Goal: Transaction & Acquisition: Purchase product/service

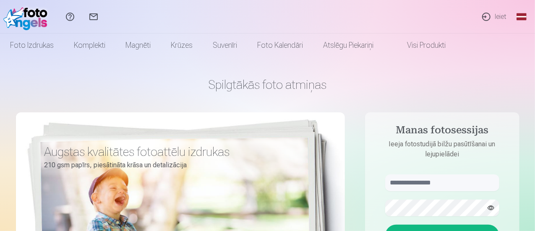
click at [494, 18] on link "Ieiet" at bounding box center [494, 17] width 39 height 34
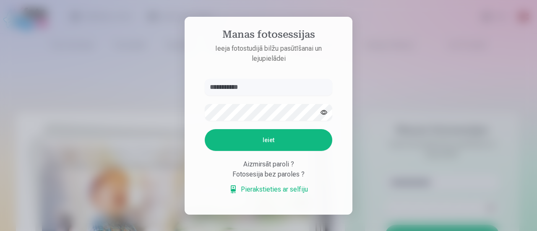
type input "**********"
click at [283, 141] on button "Ieiet" at bounding box center [269, 140] width 128 height 22
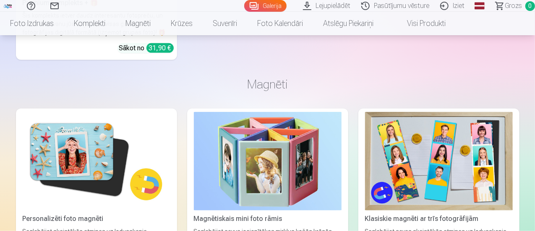
scroll to position [5152, 0]
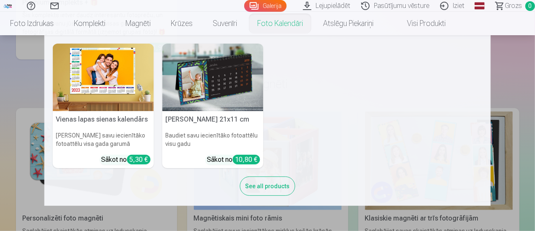
click at [234, 99] on img at bounding box center [212, 78] width 101 height 68
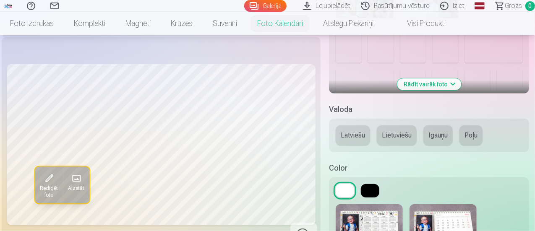
scroll to position [240, 0]
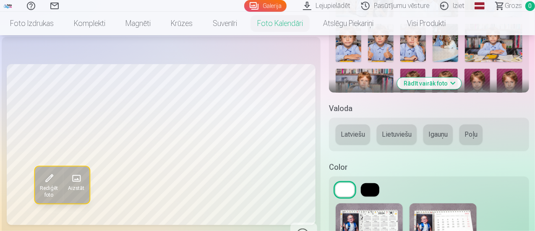
click at [448, 81] on button "Rādīt vairāk foto" at bounding box center [429, 84] width 64 height 12
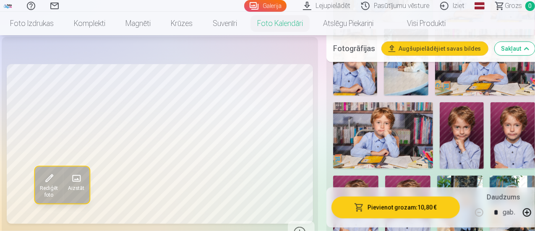
scroll to position [362, 0]
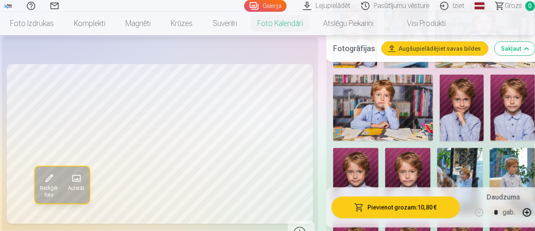
click at [462, 117] on img at bounding box center [462, 108] width 44 height 67
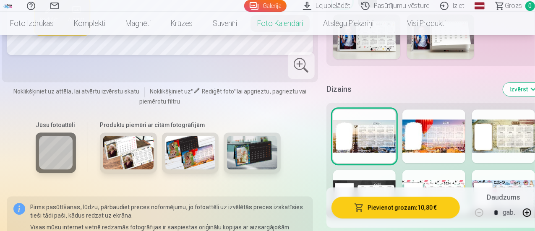
scroll to position [1126, 0]
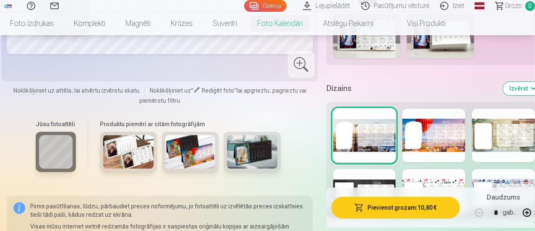
click at [423, 117] on div at bounding box center [433, 136] width 63 height 54
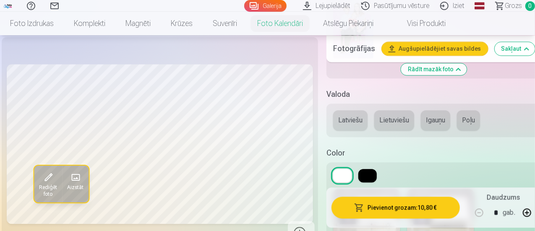
scroll to position [950, 0]
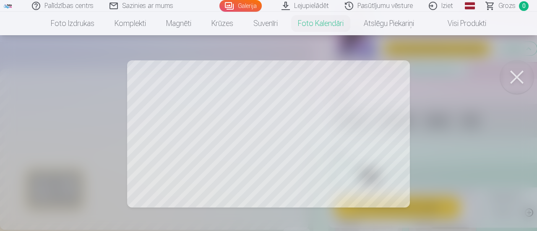
click at [515, 78] on button at bounding box center [517, 77] width 34 height 34
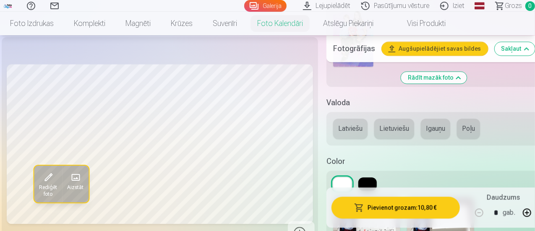
scroll to position [941, 0]
click at [370, 178] on button at bounding box center [367, 184] width 18 height 13
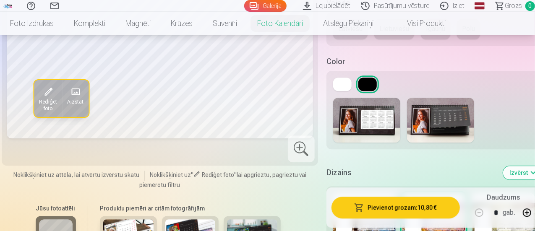
scroll to position [1042, 0]
click at [363, 97] on img at bounding box center [366, 119] width 67 height 45
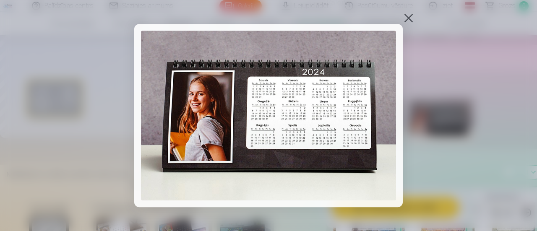
click at [412, 16] on div at bounding box center [409, 18] width 12 height 12
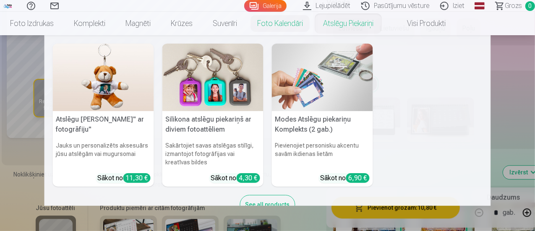
click at [507, 93] on nav "Atslēgu piekariņš Lācītis" ar fotogrāfiju" Jauks un personalizēts aksesuārs jūs…" at bounding box center [267, 120] width 535 height 171
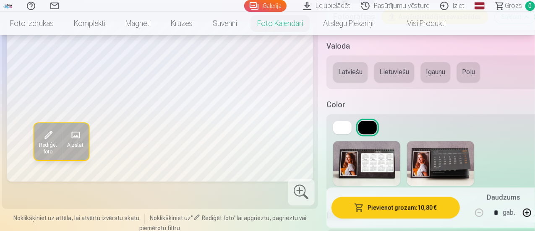
scroll to position [1010, 0]
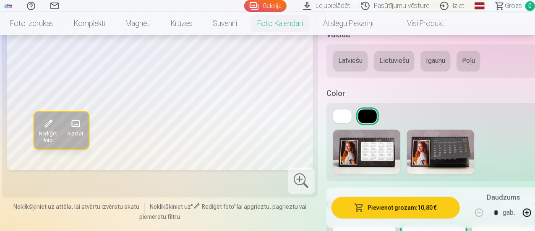
click at [344, 110] on button at bounding box center [342, 116] width 18 height 13
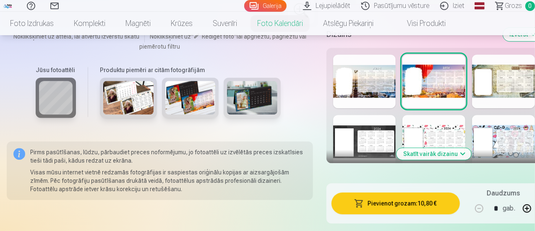
scroll to position [1180, 0]
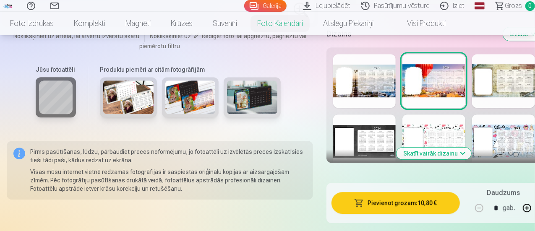
click at [432, 148] on button "Skatīt vairāk dizainu" at bounding box center [434, 154] width 75 height 12
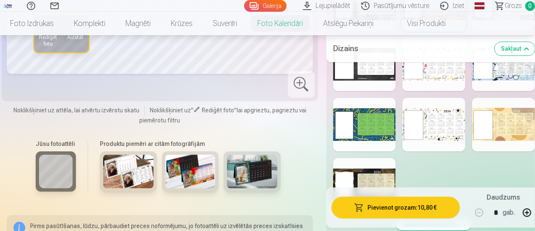
scroll to position [1258, 0]
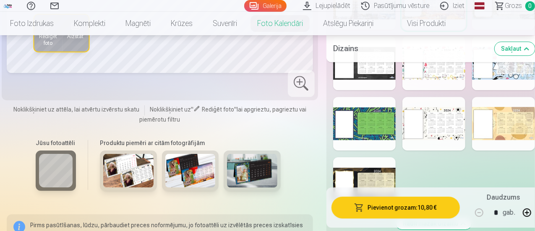
click at [347, 161] on div at bounding box center [364, 184] width 63 height 54
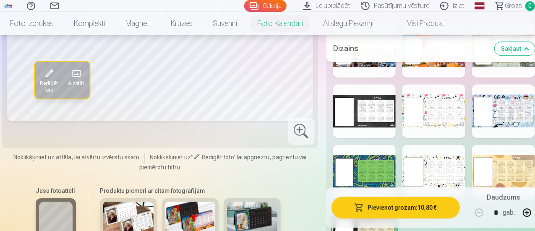
scroll to position [1211, 0]
click at [439, 89] on div at bounding box center [433, 111] width 63 height 54
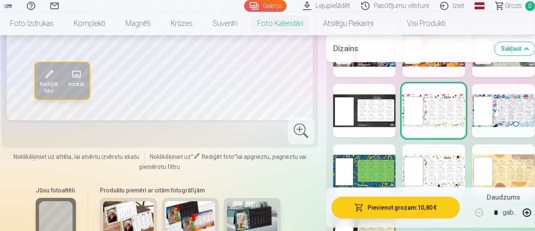
click at [483, 149] on div at bounding box center [503, 171] width 63 height 54
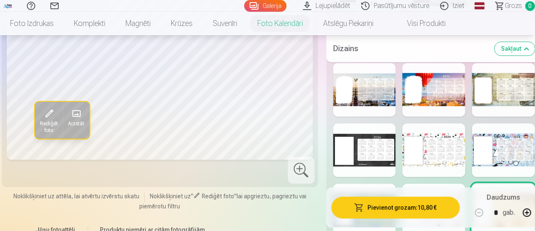
scroll to position [1187, 0]
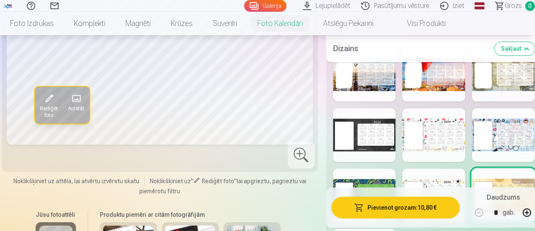
click at [424, 178] on div at bounding box center [433, 196] width 63 height 54
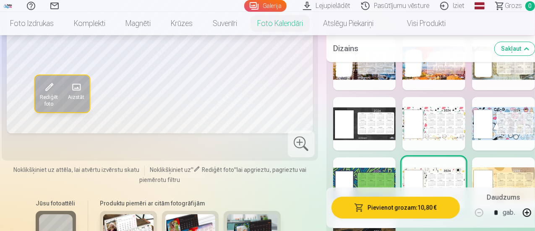
scroll to position [1199, 0]
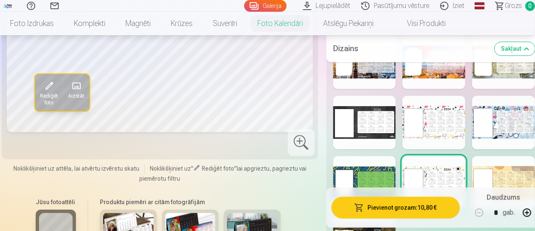
click at [340, 102] on div at bounding box center [364, 123] width 63 height 54
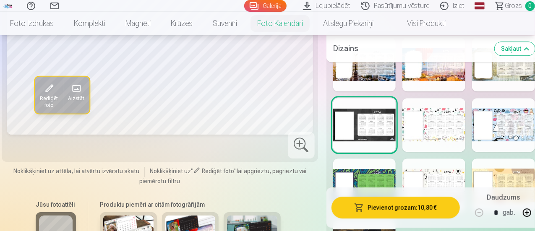
scroll to position [1223, 0]
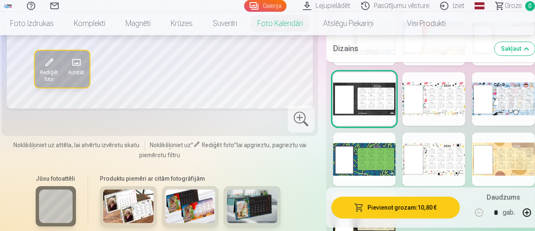
click at [484, 142] on div at bounding box center [503, 160] width 63 height 54
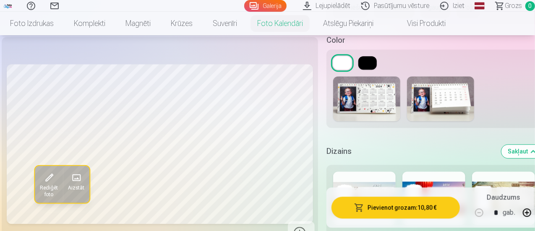
scroll to position [1060, 0]
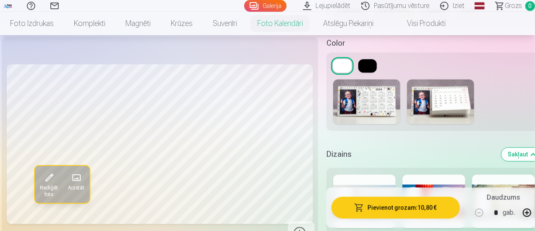
click at [397, 209] on button "Pievienot grozam : 10,80 €" at bounding box center [395, 208] width 128 height 22
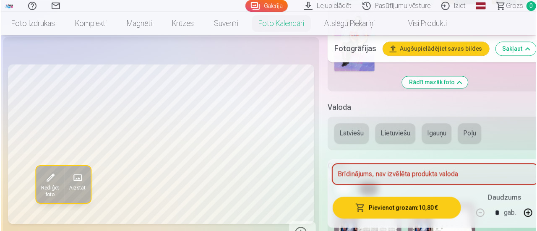
scroll to position [931, 0]
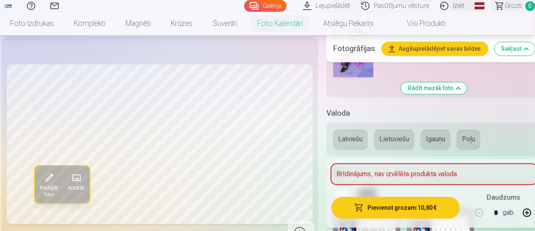
click at [354, 129] on button "Latviešu" at bounding box center [350, 139] width 34 height 20
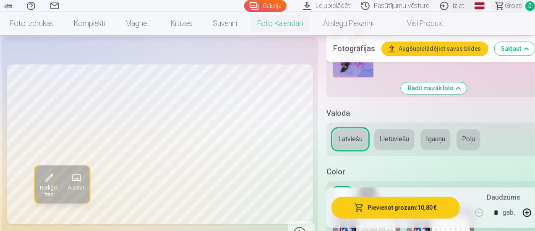
click at [385, 211] on button "Pievienot grozam : 10,80 €" at bounding box center [395, 208] width 128 height 22
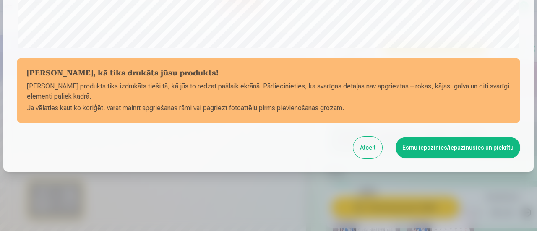
scroll to position [366, 0]
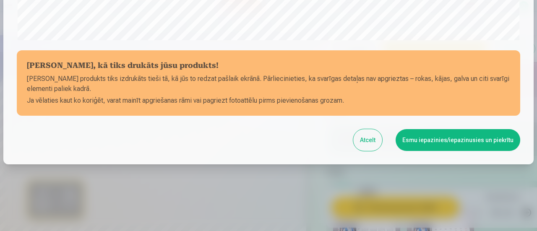
click at [441, 140] on button "Esmu iepazinies/iepazinusies un piekrītu" at bounding box center [458, 140] width 125 height 22
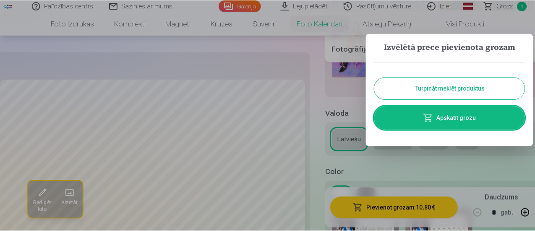
scroll to position [365, 0]
click at [416, 91] on button "Turpināt meklēt produktus" at bounding box center [451, 89] width 151 height 22
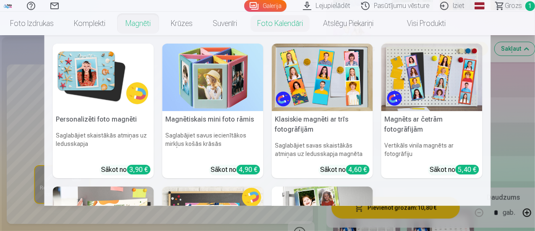
click at [226, 92] on img at bounding box center [212, 78] width 101 height 68
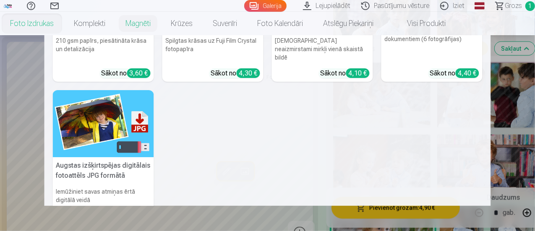
scroll to position [159, 0]
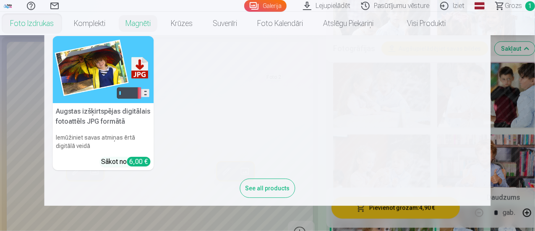
click at [130, 111] on h5 "Augstas izšķirtspējas digitālais fotoattēls JPG formātā" at bounding box center [103, 116] width 101 height 27
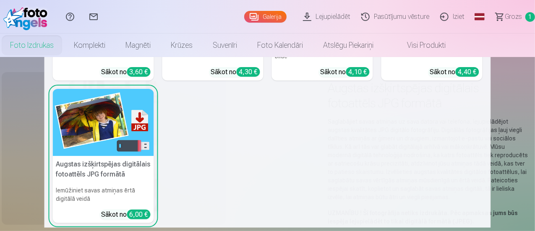
scroll to position [159, 0]
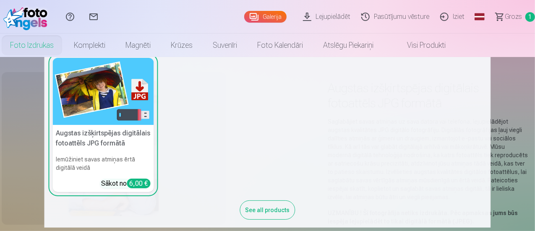
click at [140, 155] on h6 "Iemūžiniet savas atmiņas ērtā digitālā veidā" at bounding box center [103, 163] width 101 height 23
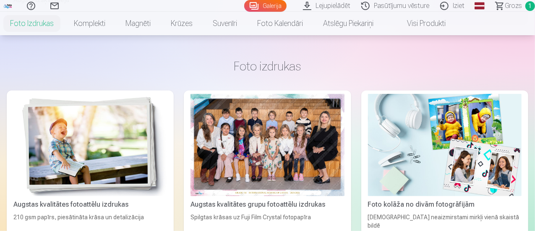
scroll to position [1911, 0]
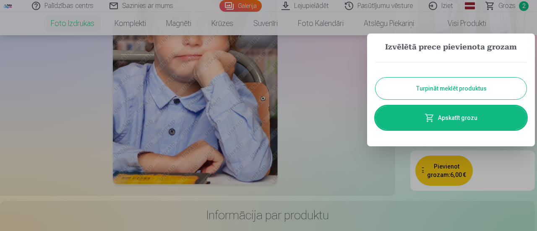
click at [455, 92] on button "Turpināt meklēt produktus" at bounding box center [451, 89] width 151 height 22
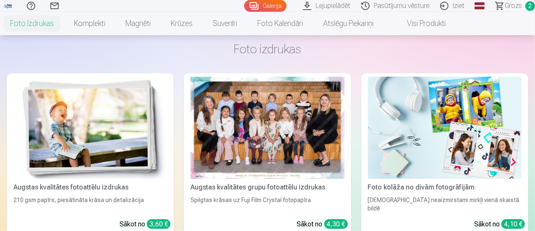
click at [505, 5] on span "Grozs" at bounding box center [513, 6] width 17 height 10
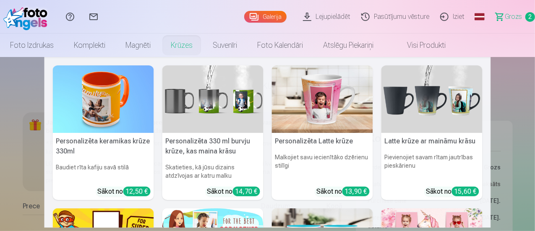
click at [96, 112] on img at bounding box center [103, 99] width 101 height 68
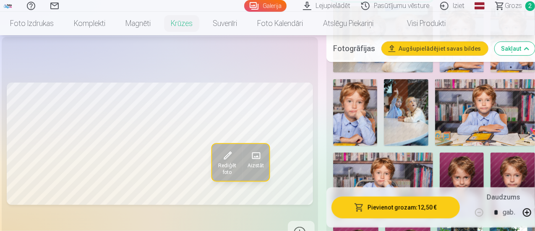
scroll to position [365, 0]
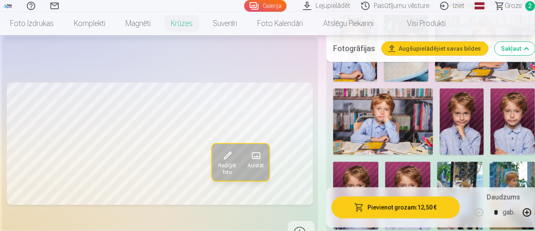
click at [462, 125] on img at bounding box center [462, 122] width 44 height 67
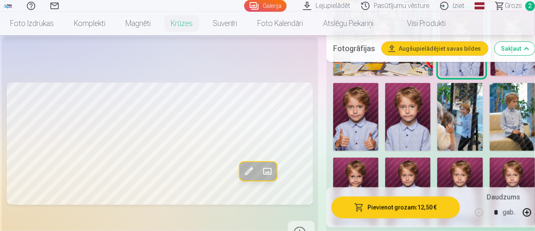
scroll to position [443, 0]
click at [416, 171] on img at bounding box center [407, 192] width 45 height 68
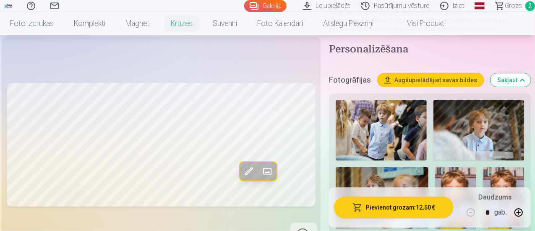
scroll to position [134, 0]
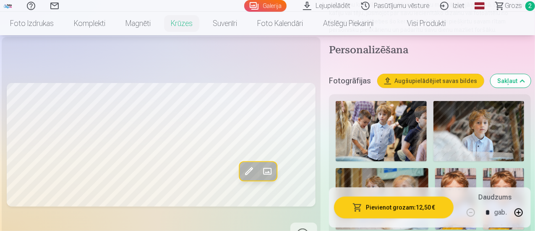
click at [492, 127] on img at bounding box center [478, 131] width 91 height 60
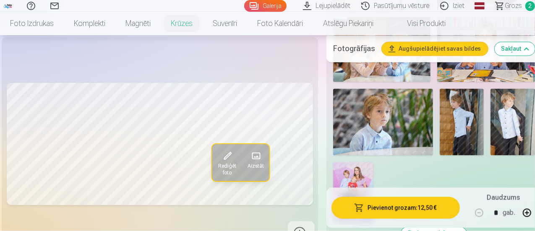
scroll to position [801, 0]
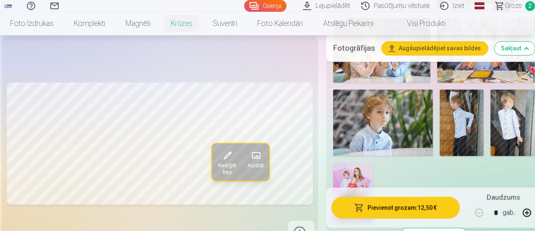
click at [467, 109] on img at bounding box center [462, 123] width 44 height 67
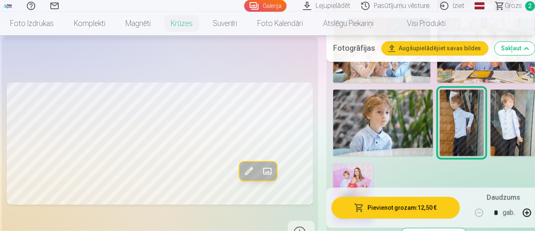
click at [498, 106] on img at bounding box center [513, 123] width 44 height 67
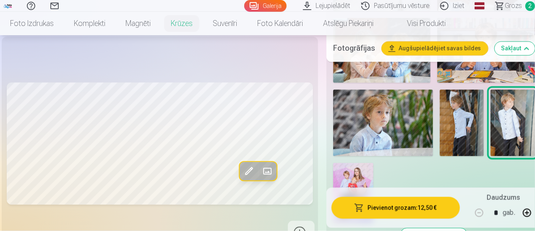
click at [463, 110] on img at bounding box center [462, 123] width 44 height 67
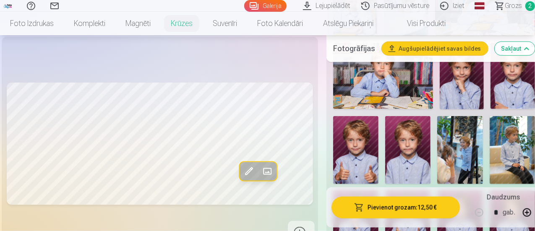
scroll to position [410, 0]
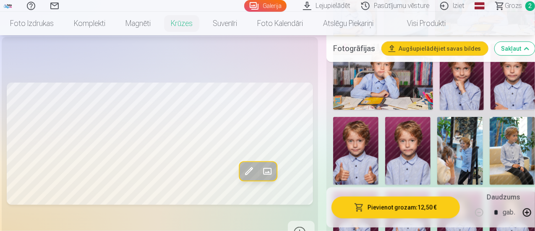
click at [355, 151] on img at bounding box center [355, 151] width 45 height 68
click at [458, 91] on img at bounding box center [462, 77] width 44 height 67
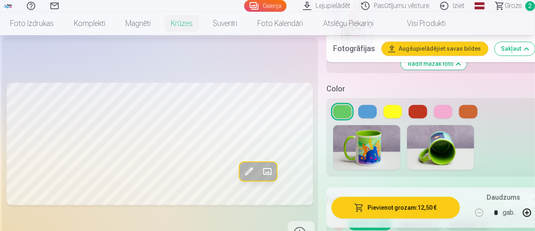
scroll to position [971, 0]
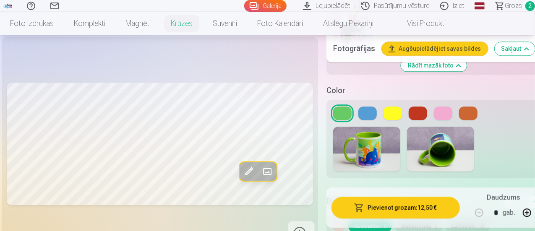
click at [344, 107] on button at bounding box center [342, 113] width 18 height 13
click at [363, 107] on button at bounding box center [367, 113] width 18 height 13
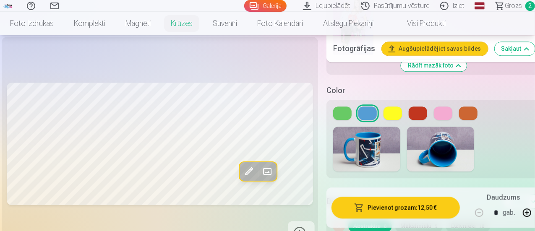
click at [338, 107] on button at bounding box center [342, 113] width 18 height 13
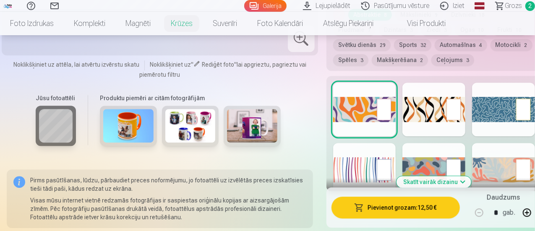
scroll to position [1193, 0]
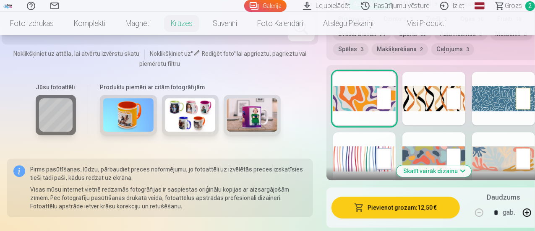
click at [433, 165] on button "Skatīt vairāk dizainu" at bounding box center [434, 171] width 75 height 12
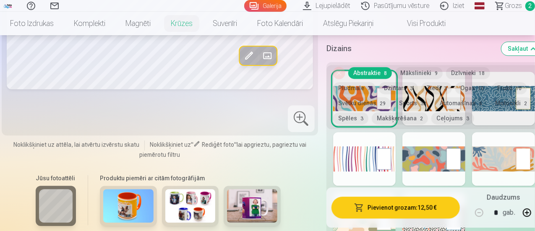
click at [376, 136] on div at bounding box center [364, 159] width 63 height 54
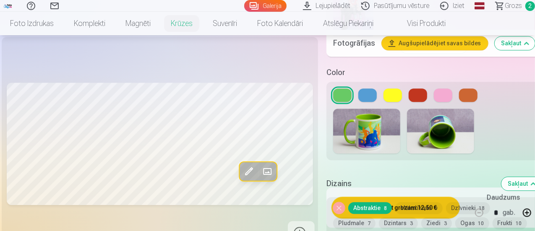
scroll to position [987, 0]
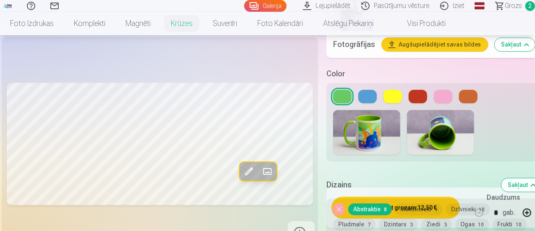
click at [414, 90] on button at bounding box center [418, 96] width 18 height 13
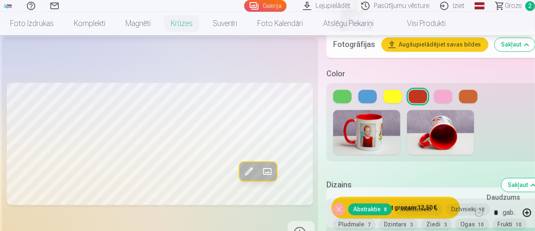
click at [444, 90] on button at bounding box center [443, 96] width 18 height 13
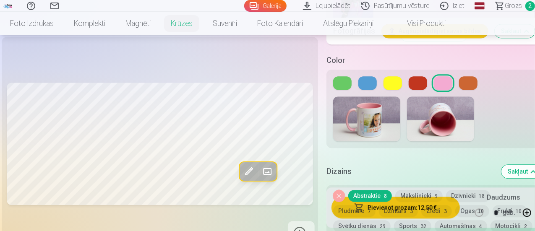
scroll to position [1002, 0]
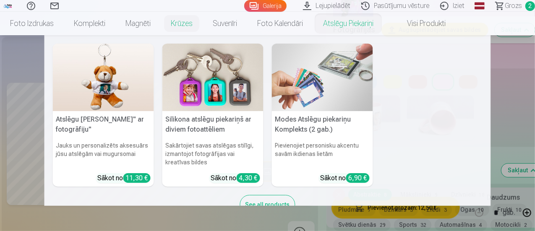
click at [507, 78] on nav "Atslēgu piekariņš Lācītis" ar fotogrāfiju" Jauks un personalizēts aksesuārs jūs…" at bounding box center [267, 120] width 535 height 171
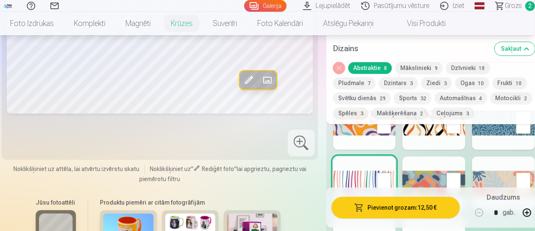
scroll to position [1162, 0]
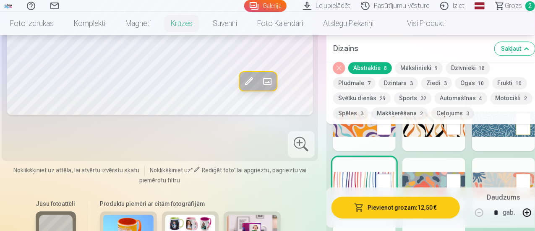
click at [417, 64] on button "Mākslinieki 9" at bounding box center [418, 68] width 47 height 12
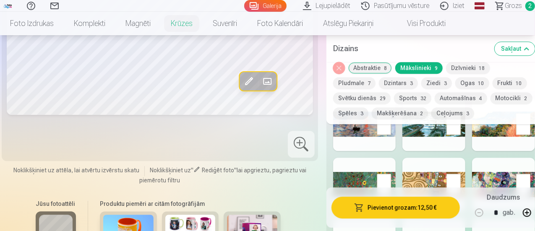
click at [481, 161] on div at bounding box center [503, 185] width 63 height 54
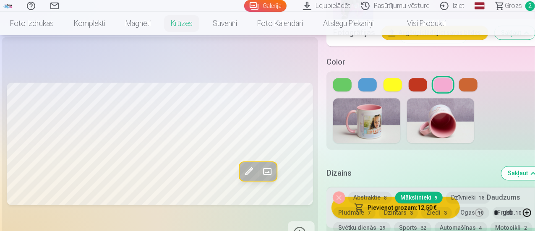
scroll to position [992, 0]
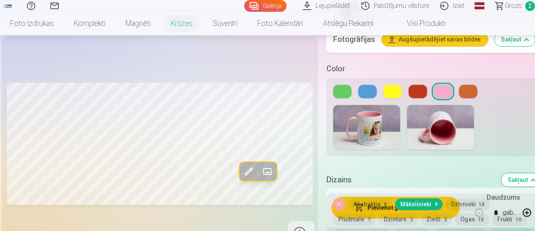
click at [370, 85] on button at bounding box center [367, 91] width 18 height 13
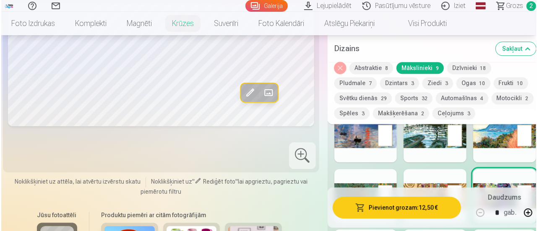
scroll to position [1151, 0]
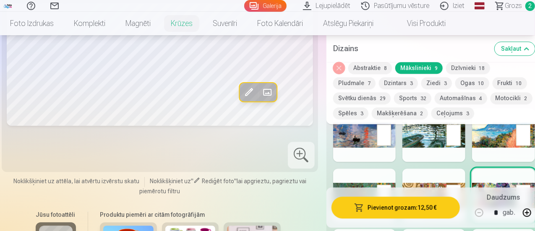
click at [408, 211] on button "Pievienot grozam : 12,50 €" at bounding box center [395, 208] width 128 height 22
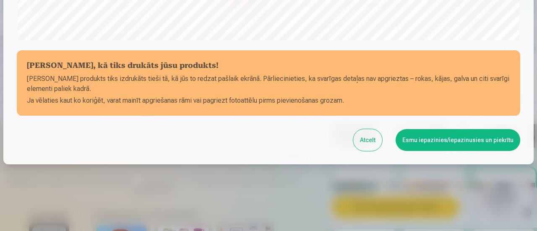
click at [437, 137] on button "Esmu iepazinies/iepazinusies un piekrītu" at bounding box center [458, 140] width 125 height 22
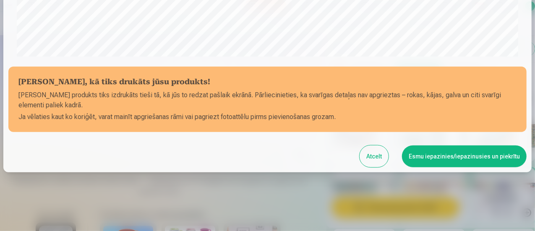
scroll to position [365, 0]
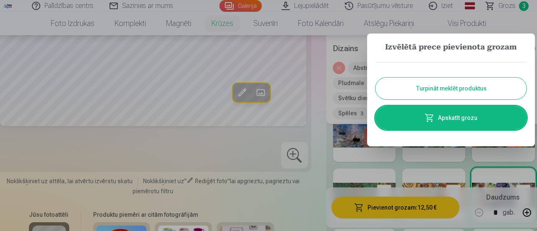
click at [434, 92] on button "Turpināt meklēt produktus" at bounding box center [451, 89] width 151 height 22
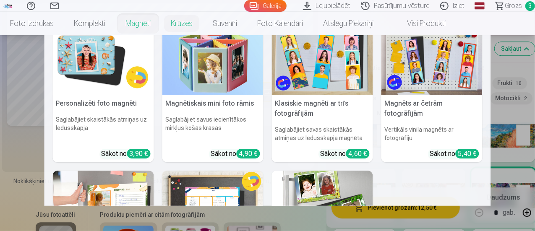
scroll to position [15, 0]
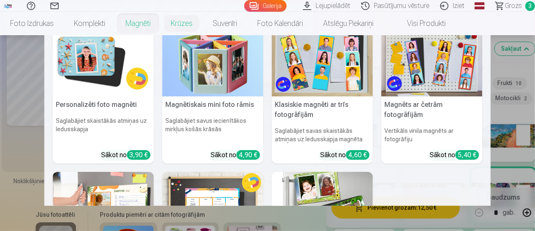
click at [213, 86] on img at bounding box center [212, 63] width 101 height 68
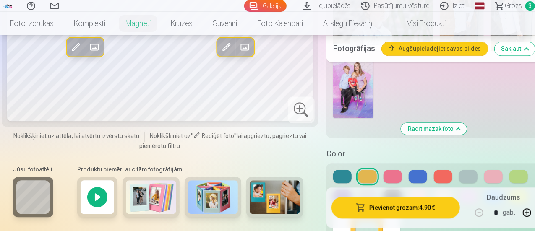
scroll to position [960, 0]
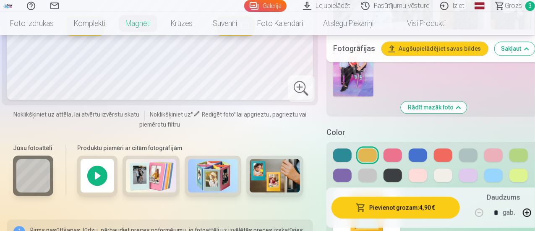
click at [344, 149] on button at bounding box center [342, 155] width 18 height 13
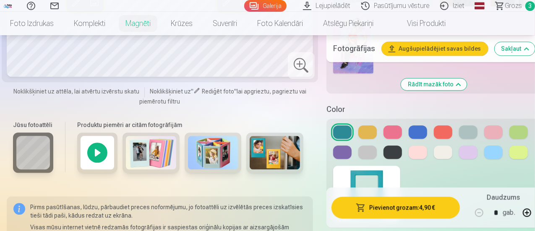
scroll to position [984, 0]
click at [518, 125] on button at bounding box center [518, 131] width 18 height 13
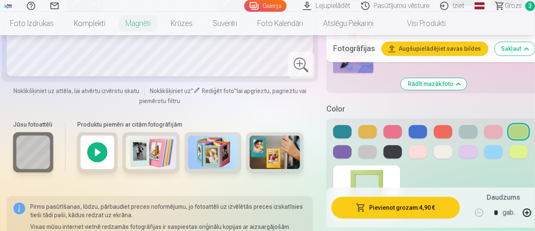
click at [456, 125] on div at bounding box center [434, 142] width 202 height 34
click at [472, 125] on button at bounding box center [468, 131] width 18 height 13
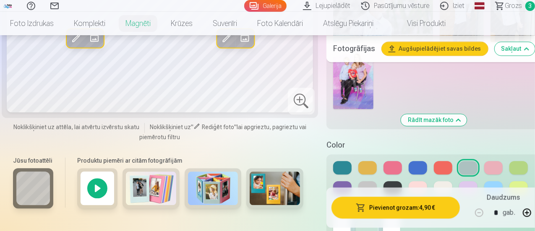
scroll to position [948, 0]
click at [344, 161] on button at bounding box center [342, 167] width 18 height 13
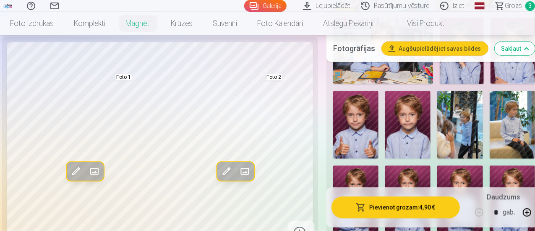
scroll to position [467, 0]
click at [344, 109] on img at bounding box center [355, 125] width 45 height 68
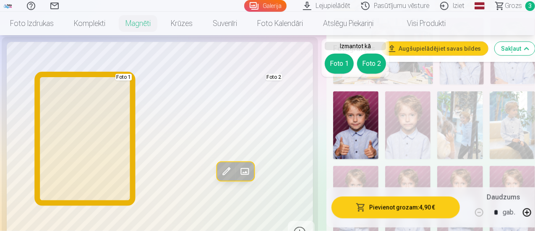
click at [337, 64] on button "Foto 1" at bounding box center [339, 64] width 29 height 20
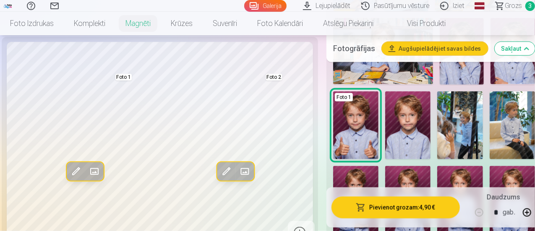
drag, startPoint x: 360, startPoint y: 164, endPoint x: 346, endPoint y: 171, distance: 15.0
click at [346, 171] on img at bounding box center [355, 200] width 45 height 68
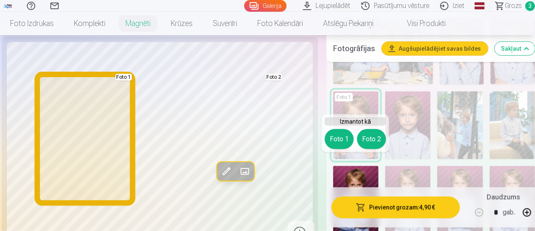
click at [344, 145] on button "Foto 1" at bounding box center [339, 139] width 29 height 20
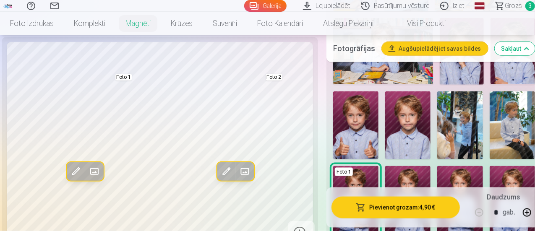
click at [69, 178] on span at bounding box center [75, 171] width 13 height 13
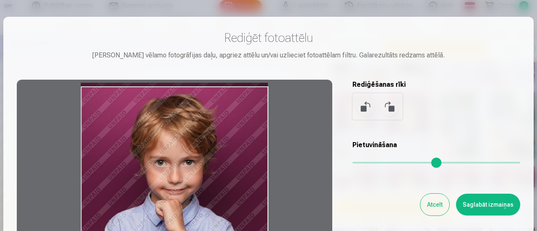
drag, startPoint x: 150, startPoint y: 175, endPoint x: 146, endPoint y: 184, distance: 10.0
click at [146, 184] on div at bounding box center [175, 212] width 316 height 264
click at [476, 206] on button "Saglabāt izmaiņas" at bounding box center [488, 205] width 64 height 22
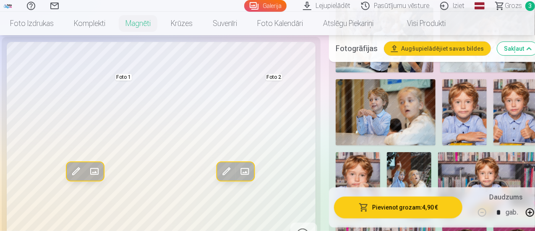
scroll to position [260, 0]
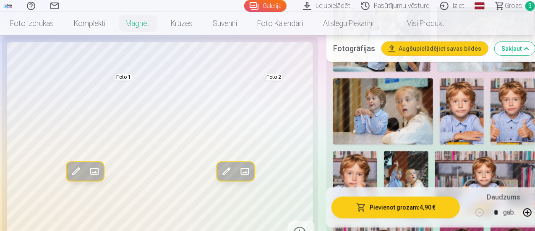
click at [371, 122] on img at bounding box center [383, 111] width 100 height 66
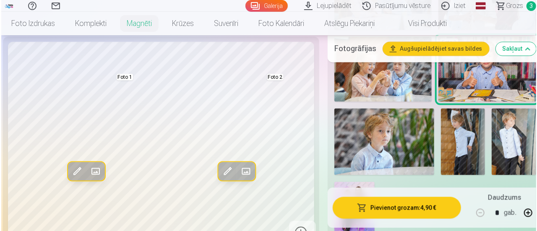
scroll to position [815, 0]
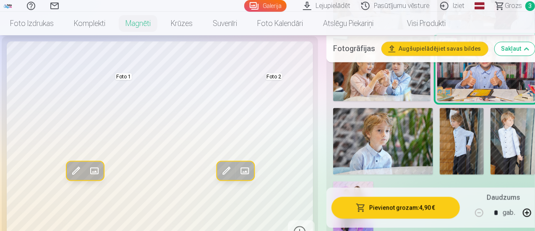
click at [460, 114] on img at bounding box center [462, 141] width 44 height 67
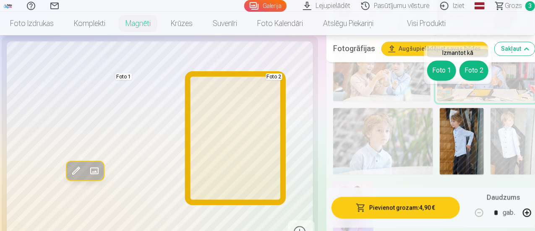
click at [478, 72] on button "Foto 2" at bounding box center [473, 70] width 29 height 20
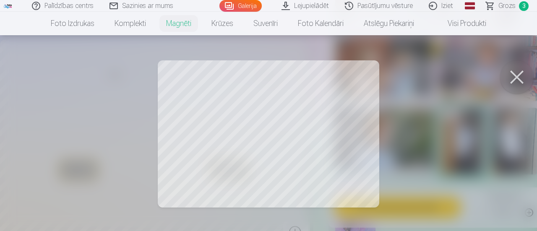
click at [330, 125] on div at bounding box center [268, 115] width 537 height 231
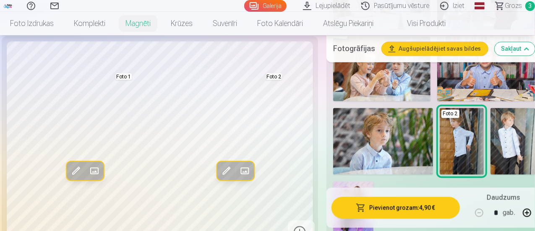
click at [219, 164] on span at bounding box center [225, 170] width 13 height 13
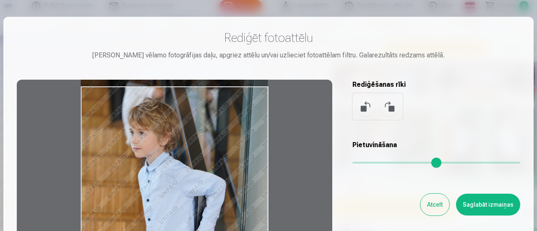
drag, startPoint x: 201, startPoint y: 159, endPoint x: 200, endPoint y: 171, distance: 11.9
click at [200, 171] on div at bounding box center [175, 212] width 316 height 264
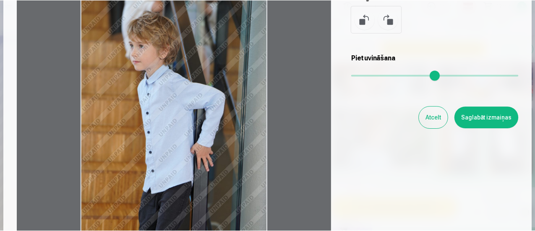
scroll to position [76, 0]
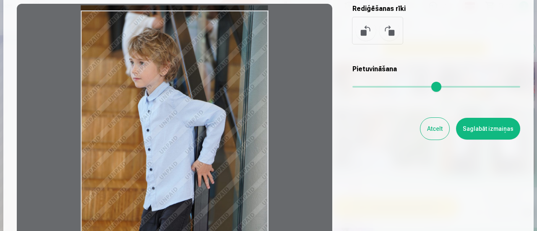
drag, startPoint x: 190, startPoint y: 141, endPoint x: 190, endPoint y: 146, distance: 5.9
click at [190, 146] on div at bounding box center [175, 136] width 316 height 264
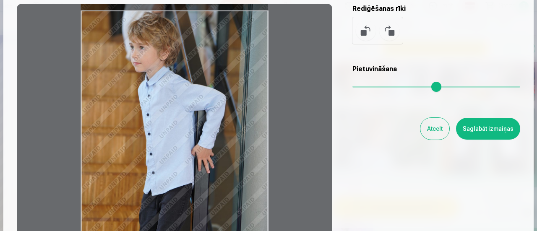
drag, startPoint x: 190, startPoint y: 146, endPoint x: 190, endPoint y: 130, distance: 16.0
click at [190, 130] on div at bounding box center [175, 136] width 316 height 264
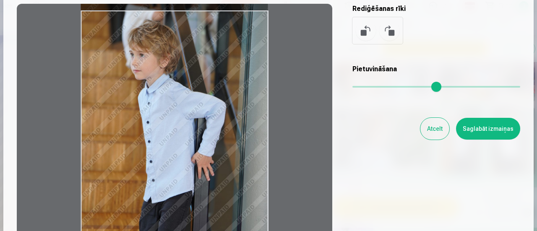
drag, startPoint x: 190, startPoint y: 130, endPoint x: 189, endPoint y: 139, distance: 8.4
click at [189, 139] on div at bounding box center [175, 136] width 316 height 264
click at [482, 128] on button "Saglabāt izmaiņas" at bounding box center [488, 129] width 64 height 22
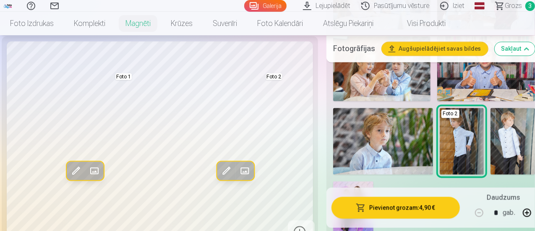
click at [525, 121] on img at bounding box center [513, 141] width 44 height 67
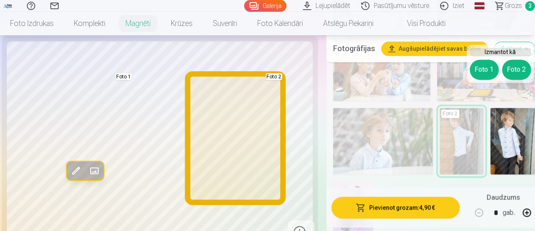
click at [518, 68] on button "Foto 2" at bounding box center [516, 70] width 29 height 20
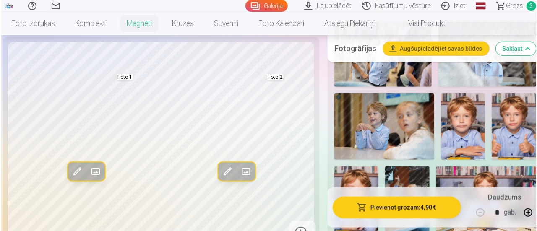
scroll to position [245, 0]
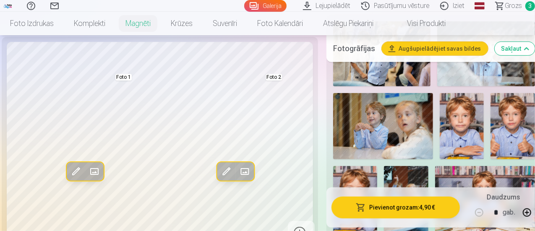
click at [379, 112] on img at bounding box center [383, 126] width 100 height 66
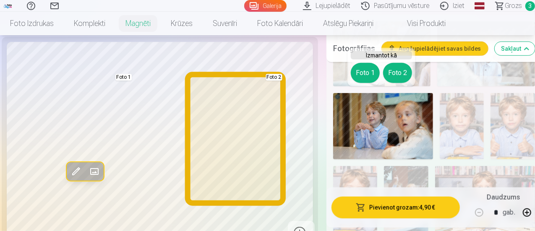
click at [395, 73] on button "Foto 2" at bounding box center [397, 73] width 29 height 20
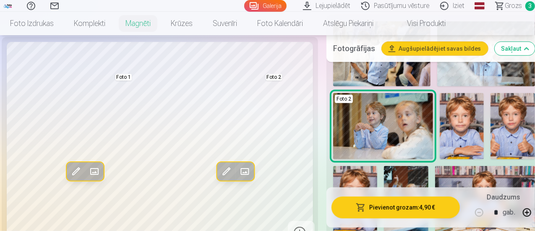
click at [219, 178] on span at bounding box center [225, 171] width 13 height 13
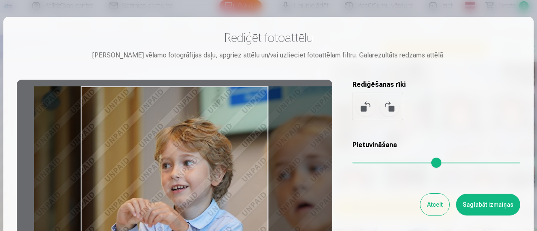
drag, startPoint x: 246, startPoint y: 149, endPoint x: 293, endPoint y: 141, distance: 47.7
click at [293, 141] on div at bounding box center [175, 212] width 316 height 264
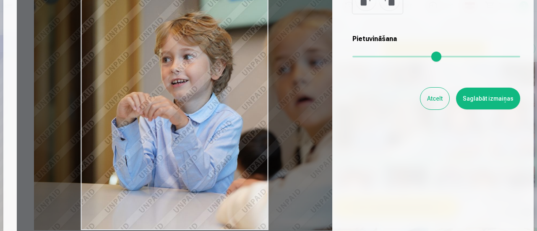
scroll to position [104, 0]
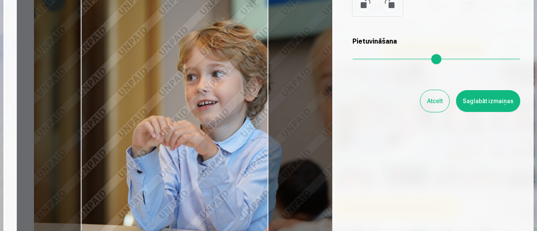
drag, startPoint x: 358, startPoint y: 58, endPoint x: 364, endPoint y: 59, distance: 5.9
click at [364, 59] on input "range" at bounding box center [436, 59] width 168 height 2
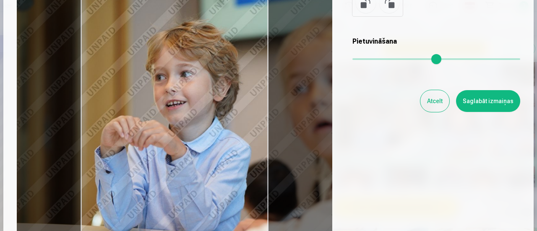
drag, startPoint x: 211, startPoint y: 78, endPoint x: 180, endPoint y: 79, distance: 31.5
click at [180, 79] on div at bounding box center [175, 108] width 316 height 264
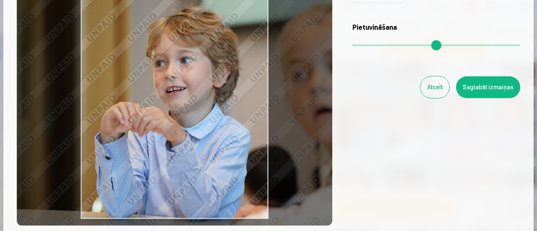
scroll to position [120, 0]
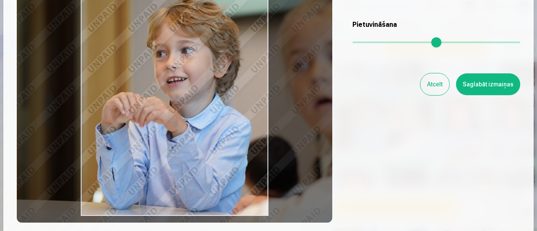
drag, startPoint x: 180, startPoint y: 79, endPoint x: 180, endPoint y: 73, distance: 6.8
click at [180, 73] on div at bounding box center [175, 91] width 316 height 264
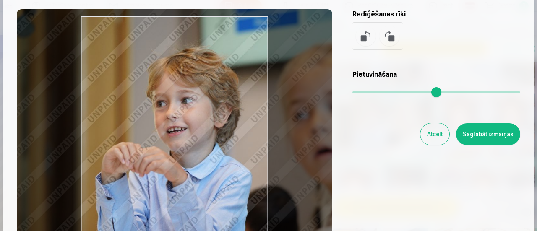
scroll to position [70, 0]
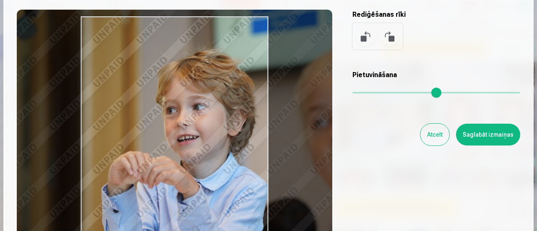
drag, startPoint x: 361, startPoint y: 94, endPoint x: 366, endPoint y: 96, distance: 6.0
click at [366, 94] on input "range" at bounding box center [436, 93] width 168 height 2
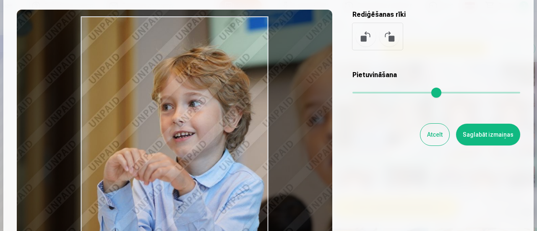
drag, startPoint x: 247, startPoint y: 127, endPoint x: 243, endPoint y: 124, distance: 5.1
click at [243, 124] on div at bounding box center [175, 142] width 316 height 264
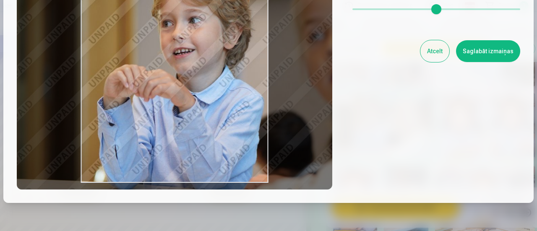
scroll to position [153, 0]
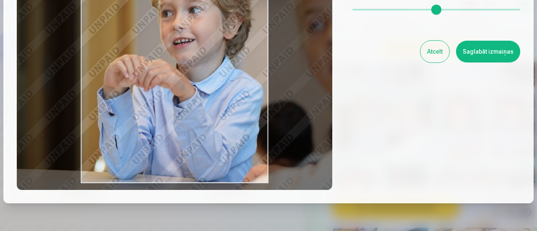
type input "****"
drag, startPoint x: 243, startPoint y: 124, endPoint x: 243, endPoint y: 114, distance: 10.5
click at [243, 114] on div at bounding box center [175, 59] width 316 height 264
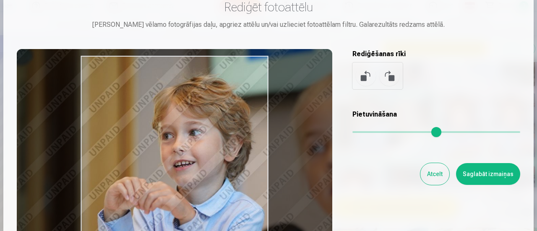
scroll to position [30, 0]
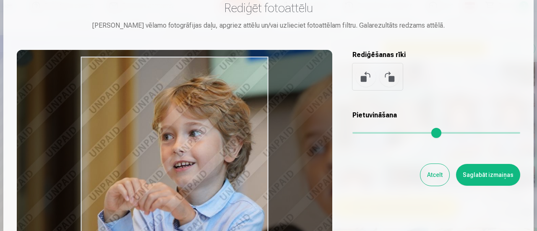
click at [494, 178] on button "Saglabāt izmaiņas" at bounding box center [488, 175] width 64 height 22
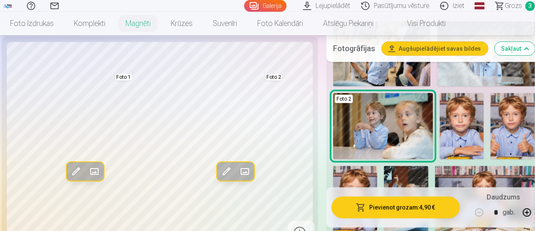
click at [402, 209] on button "Pievienot grozam : 4,90 €" at bounding box center [395, 208] width 128 height 22
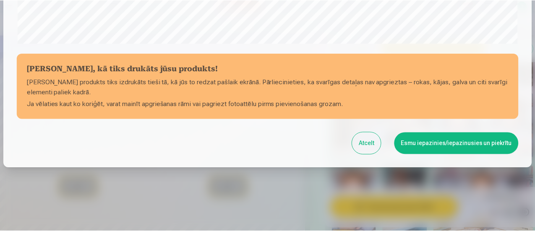
scroll to position [366, 0]
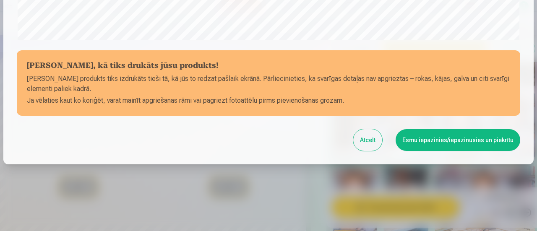
drag, startPoint x: 483, startPoint y: 9, endPoint x: 209, endPoint y: 138, distance: 302.4
drag, startPoint x: 209, startPoint y: 138, endPoint x: 377, endPoint y: 140, distance: 167.4
drag, startPoint x: 377, startPoint y: 140, endPoint x: 371, endPoint y: 141, distance: 5.9
click at [371, 141] on button "Atcelt" at bounding box center [367, 140] width 29 height 22
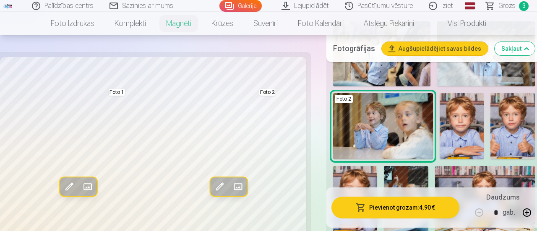
scroll to position [365, 0]
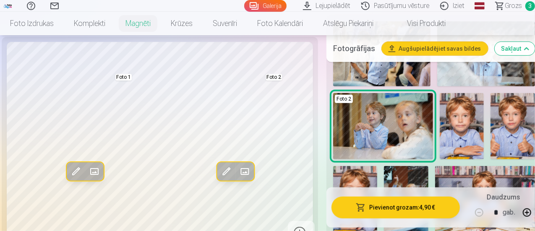
click at [69, 178] on span at bounding box center [75, 171] width 13 height 13
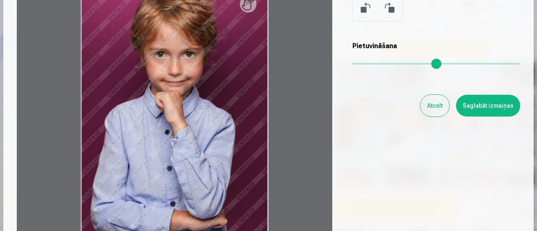
scroll to position [100, 0]
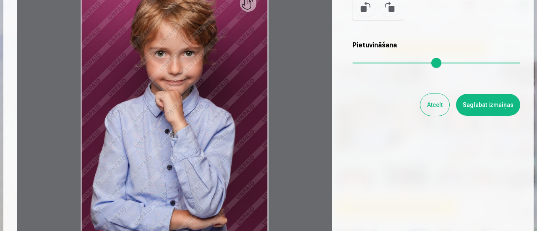
drag, startPoint x: 356, startPoint y: 64, endPoint x: 346, endPoint y: 65, distance: 10.1
click at [352, 64] on input "range" at bounding box center [436, 63] width 168 height 2
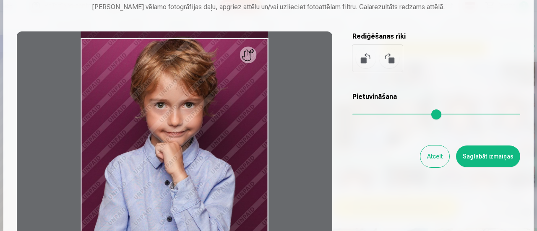
click at [253, 61] on div at bounding box center [175, 163] width 316 height 264
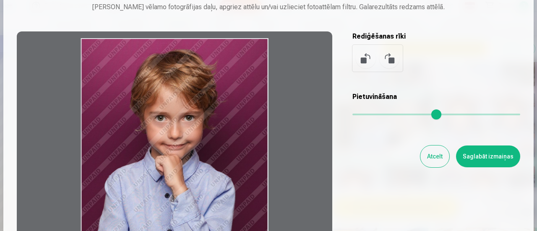
drag, startPoint x: 253, startPoint y: 61, endPoint x: 210, endPoint y: 86, distance: 49.4
click at [210, 86] on div at bounding box center [175, 163] width 316 height 264
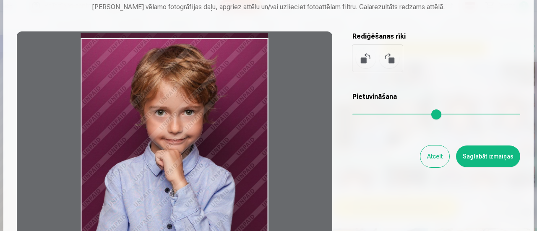
drag, startPoint x: 200, startPoint y: 110, endPoint x: 198, endPoint y: 104, distance: 6.0
click at [198, 104] on div at bounding box center [175, 163] width 316 height 264
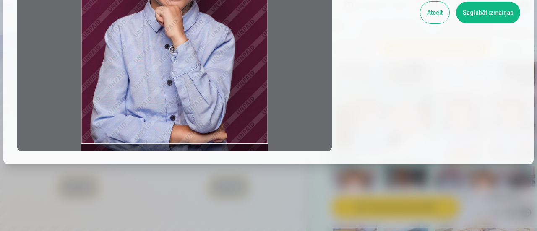
scroll to position [130, 0]
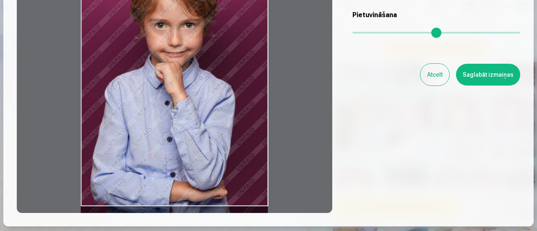
drag, startPoint x: 237, startPoint y: 151, endPoint x: 237, endPoint y: 145, distance: 5.9
click at [237, 145] on div at bounding box center [175, 82] width 316 height 264
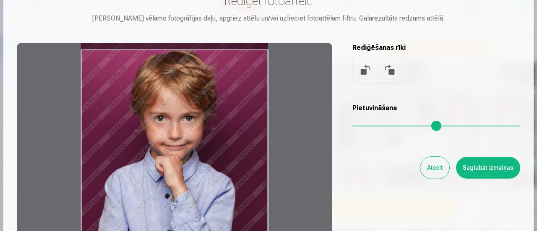
scroll to position [52, 0]
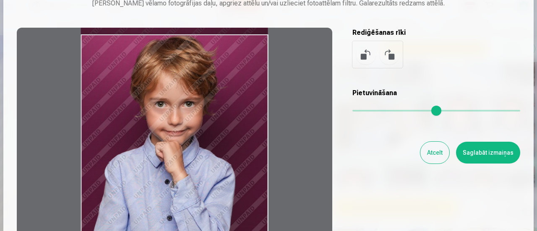
click at [236, 146] on div at bounding box center [175, 160] width 316 height 264
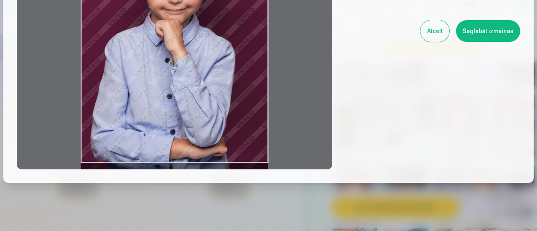
scroll to position [175, 0]
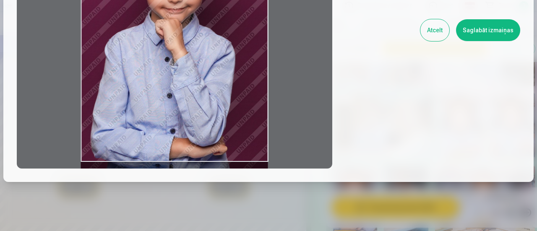
click at [485, 30] on button "Saglabāt izmaiņas" at bounding box center [488, 30] width 64 height 22
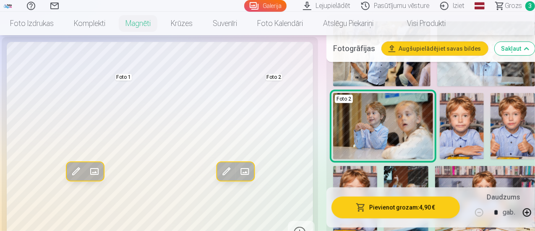
click at [384, 207] on button "Pievienot grozam : 4,90 €" at bounding box center [395, 208] width 128 height 22
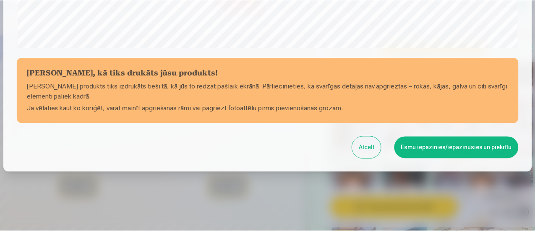
scroll to position [366, 0]
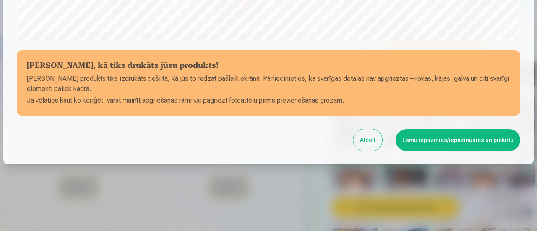
click at [460, 136] on button "Esmu iepazinies/iepazinusies un piekrītu" at bounding box center [458, 140] width 125 height 22
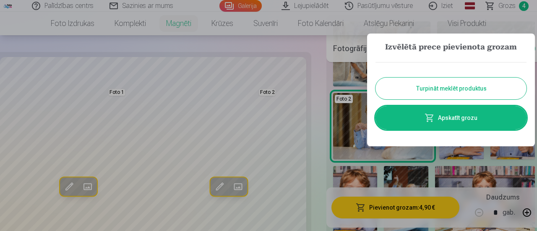
click at [472, 89] on button "Turpināt meklēt produktus" at bounding box center [451, 89] width 151 height 22
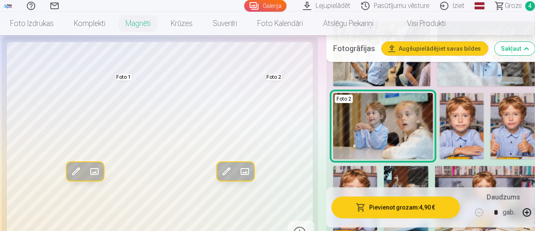
click at [505, 7] on span "Grozs" at bounding box center [513, 6] width 17 height 10
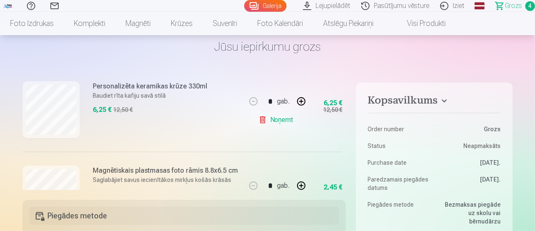
scroll to position [350, 0]
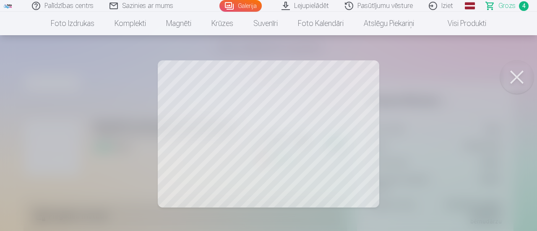
click at [519, 75] on button at bounding box center [517, 77] width 34 height 34
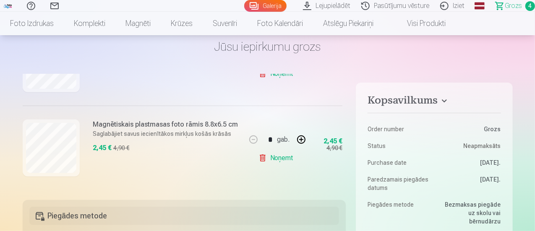
scroll to position [55, 0]
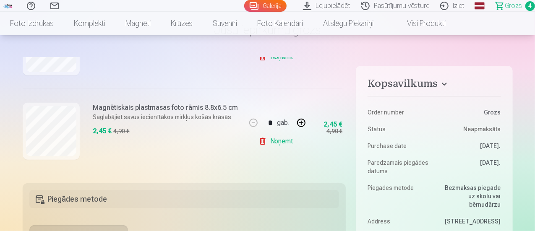
click at [154, 107] on h6 "Magnētiskais plastmasas foto rāmis 8.8x6.5 cm" at bounding box center [165, 108] width 145 height 10
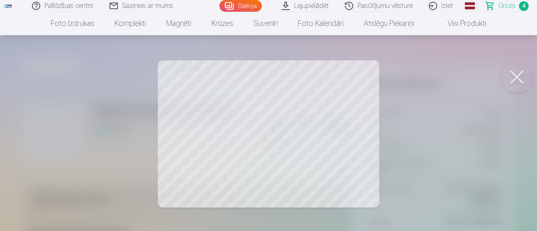
click at [514, 84] on button at bounding box center [517, 77] width 34 height 34
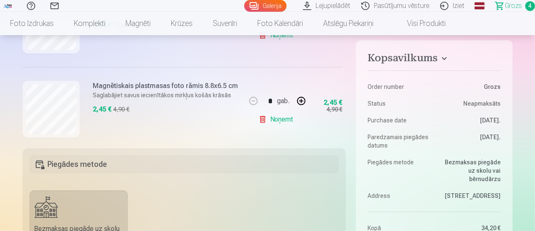
scroll to position [350, 0]
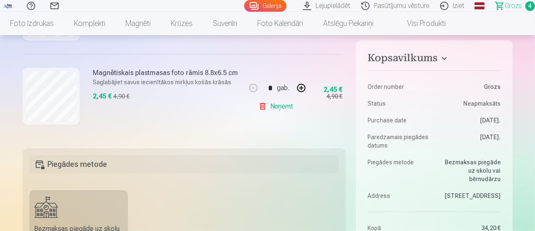
click at [287, 102] on link "Noņemt" at bounding box center [277, 106] width 38 height 17
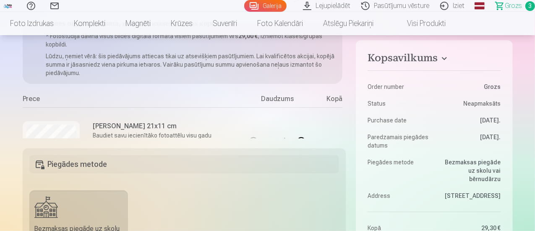
scroll to position [0, 0]
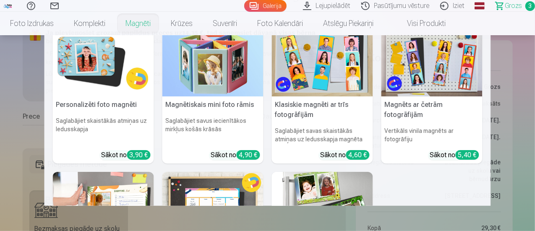
click at [188, 78] on img at bounding box center [212, 63] width 101 height 68
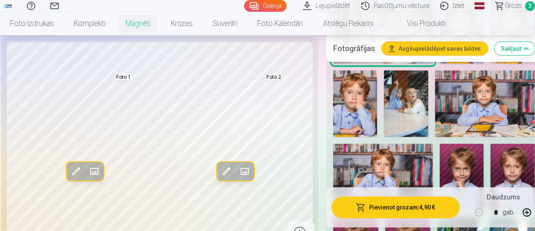
scroll to position [342, 0]
click at [69, 178] on span at bounding box center [75, 171] width 13 height 13
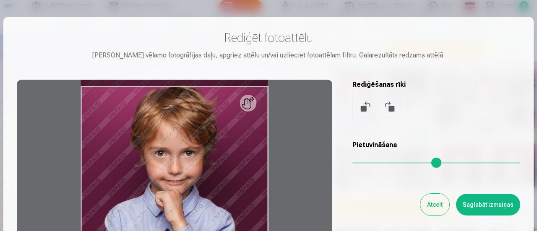
click at [433, 201] on button "Atcelt" at bounding box center [434, 205] width 29 height 22
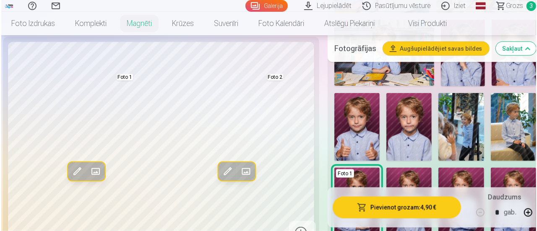
scroll to position [466, 0]
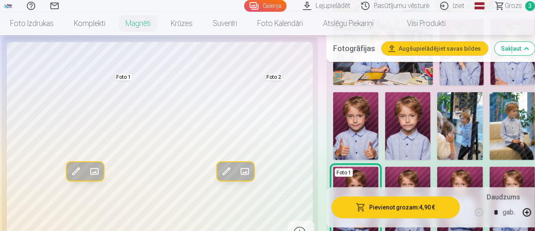
click at [356, 109] on img at bounding box center [355, 126] width 45 height 68
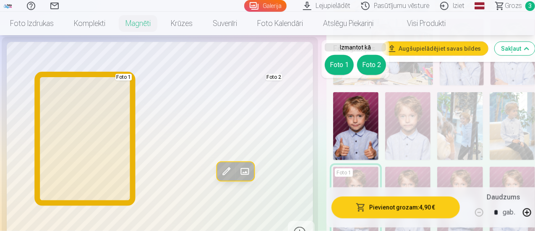
click at [344, 65] on button "Foto 1" at bounding box center [339, 65] width 29 height 20
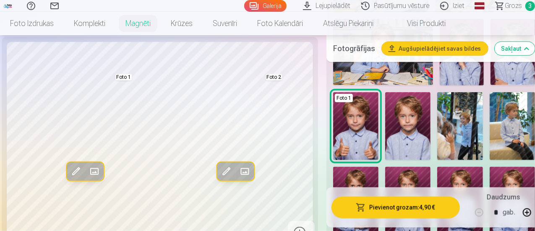
click at [69, 178] on span at bounding box center [75, 171] width 13 height 13
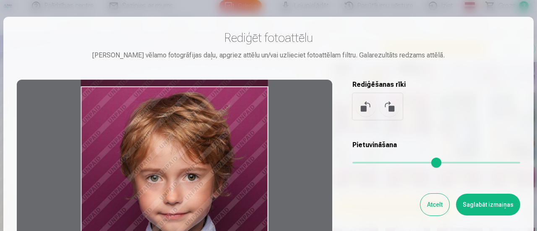
drag, startPoint x: 146, startPoint y: 179, endPoint x: 138, endPoint y: 176, distance: 8.5
click at [138, 176] on div at bounding box center [175, 212] width 316 height 264
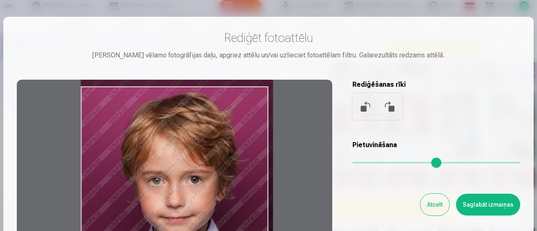
click at [359, 162] on input "range" at bounding box center [436, 163] width 168 height 2
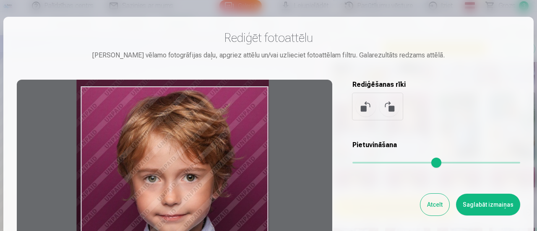
type input "****"
drag, startPoint x: 226, startPoint y: 173, endPoint x: 180, endPoint y: 171, distance: 45.4
click at [180, 171] on div at bounding box center [175, 212] width 316 height 264
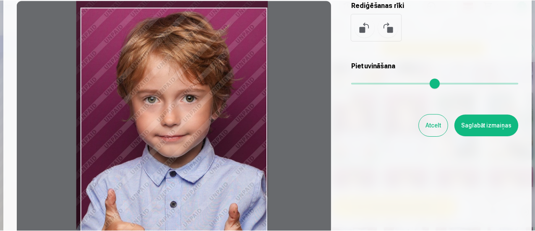
scroll to position [79, 0]
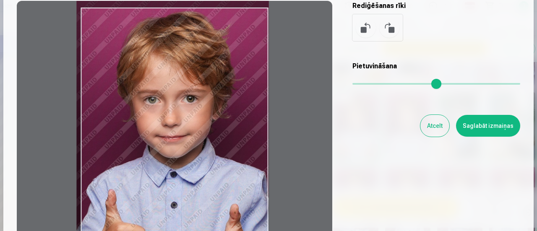
click at [488, 130] on button "Saglabāt izmaiņas" at bounding box center [488, 126] width 64 height 22
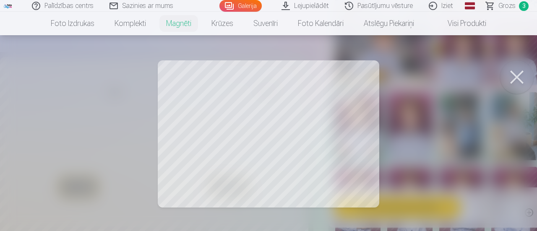
click at [519, 75] on button at bounding box center [517, 77] width 34 height 34
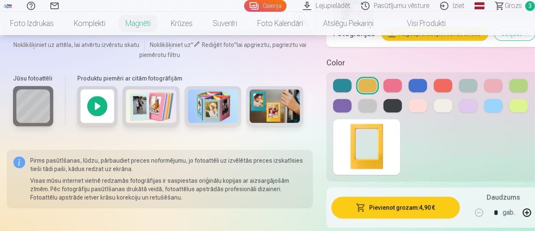
scroll to position [1029, 0]
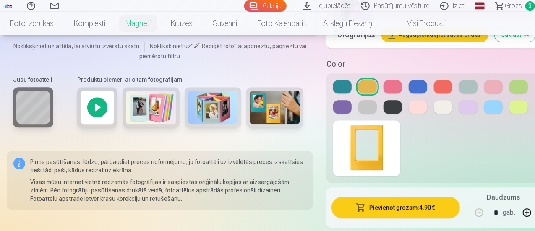
click at [342, 80] on button at bounding box center [342, 86] width 18 height 13
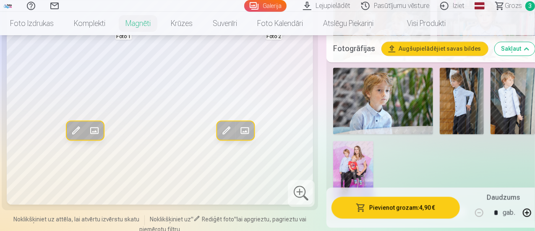
scroll to position [1002, 0]
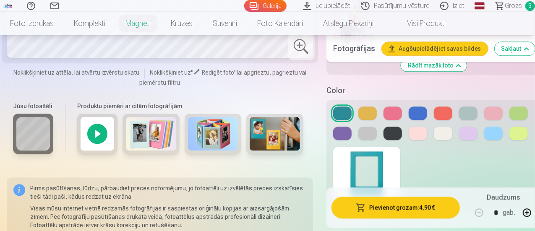
click at [96, 118] on div at bounding box center [97, 134] width 40 height 40
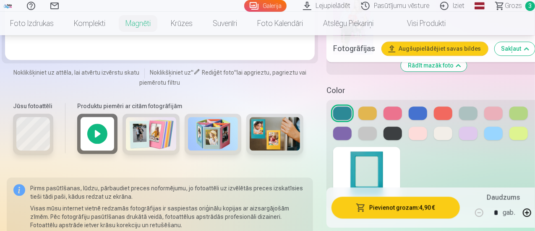
click at [92, 114] on div at bounding box center [97, 134] width 40 height 40
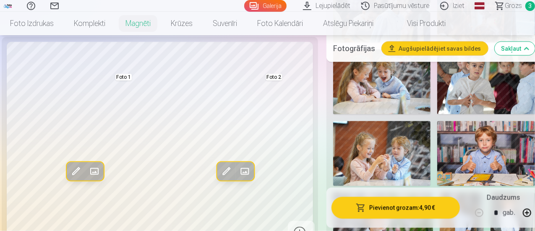
scroll to position [731, 0]
drag, startPoint x: 381, startPoint y: 140, endPoint x: 373, endPoint y: 133, distance: 10.7
click at [373, 133] on img at bounding box center [382, 153] width 98 height 65
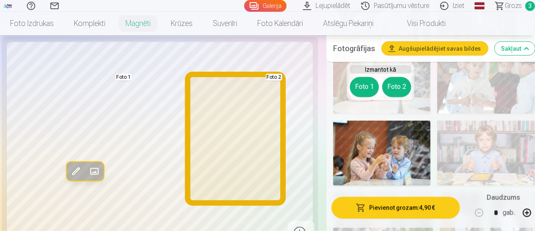
click at [399, 86] on button "Foto 2" at bounding box center [396, 87] width 29 height 20
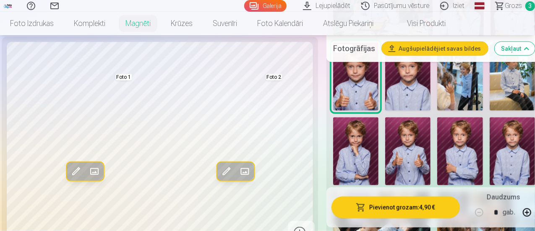
scroll to position [515, 0]
click at [391, 146] on img at bounding box center [407, 152] width 45 height 68
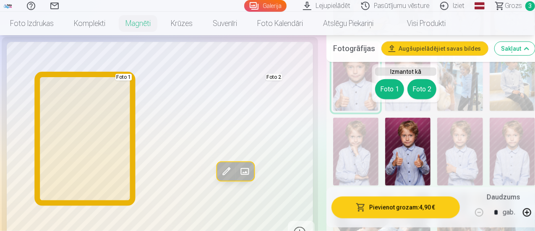
click at [390, 84] on button "Foto 1" at bounding box center [389, 89] width 29 height 20
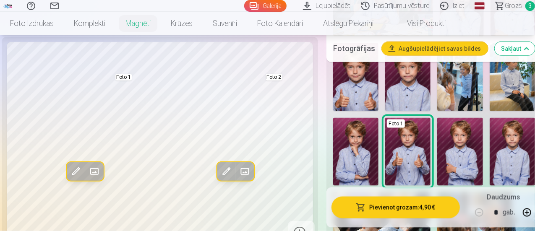
click at [463, 141] on img at bounding box center [459, 152] width 45 height 68
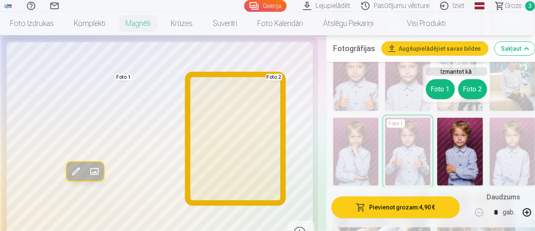
click at [471, 85] on button "Foto 2" at bounding box center [472, 89] width 29 height 20
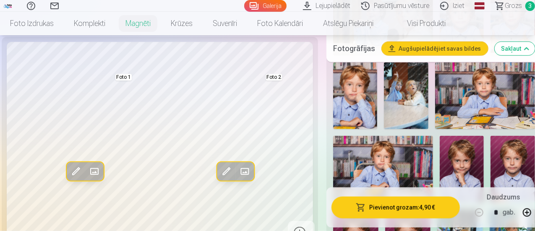
scroll to position [350, 0]
click at [493, 91] on img at bounding box center [485, 95] width 100 height 66
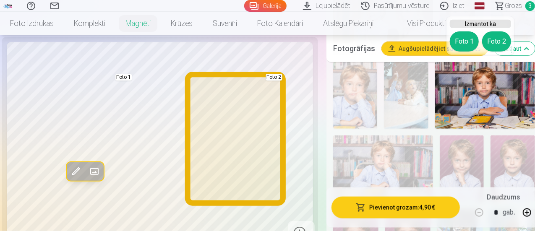
click at [497, 39] on button "Foto 2" at bounding box center [496, 41] width 29 height 20
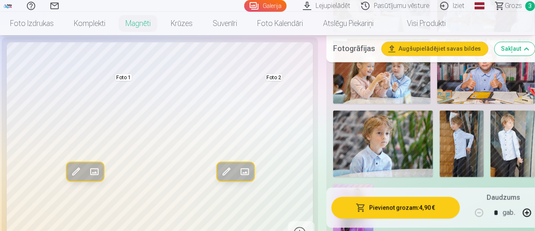
scroll to position [788, 0]
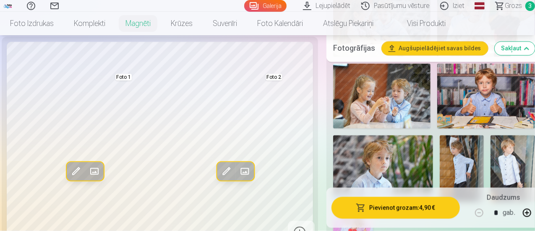
click at [395, 149] on img at bounding box center [383, 169] width 100 height 66
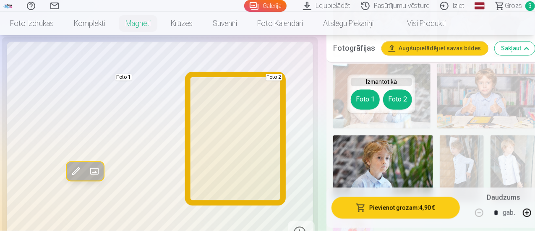
click at [402, 98] on button "Foto 2" at bounding box center [397, 100] width 29 height 20
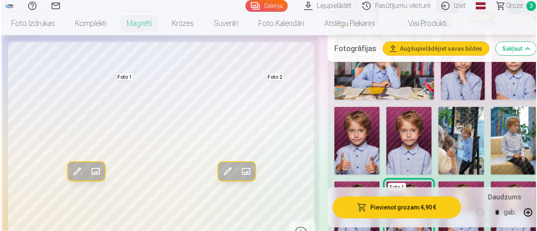
scroll to position [449, 0]
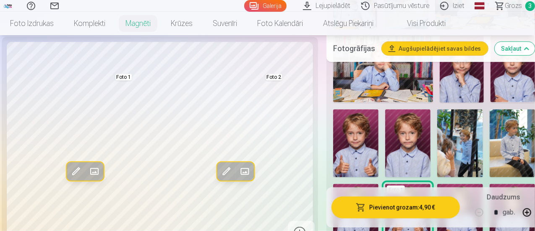
click at [469, 137] on img at bounding box center [459, 144] width 45 height 68
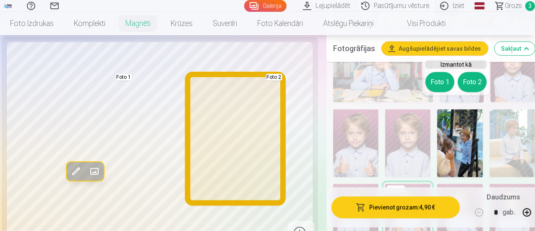
click at [472, 81] on button "Foto 2" at bounding box center [472, 82] width 29 height 20
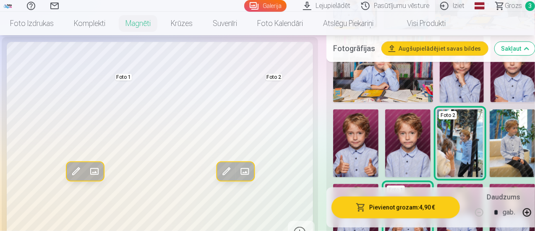
click at [219, 178] on span at bounding box center [225, 171] width 13 height 13
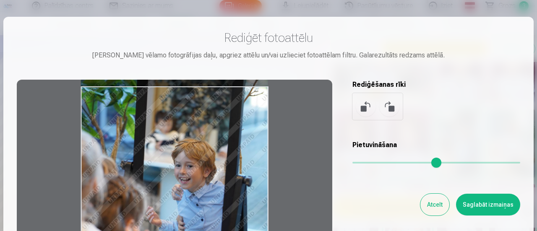
drag, startPoint x: 225, startPoint y: 178, endPoint x: 230, endPoint y: 155, distance: 23.9
click at [230, 155] on div at bounding box center [175, 212] width 316 height 264
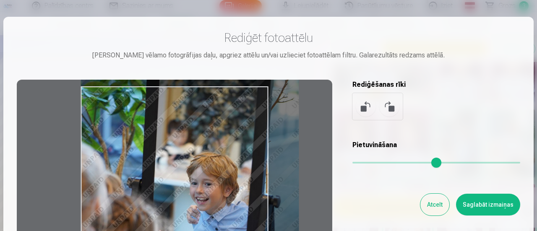
drag, startPoint x: 354, startPoint y: 161, endPoint x: 361, endPoint y: 161, distance: 6.7
click at [361, 162] on input "range" at bounding box center [436, 163] width 168 height 2
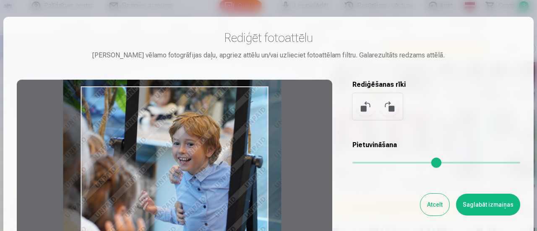
type input "****"
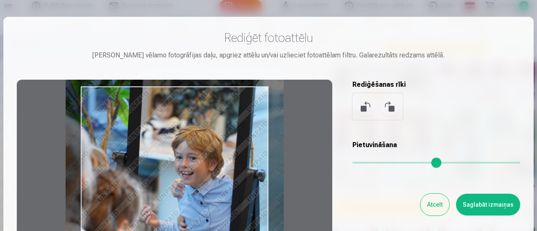
drag, startPoint x: 227, startPoint y: 177, endPoint x: 212, endPoint y: 151, distance: 30.1
click at [212, 151] on div at bounding box center [175, 212] width 316 height 264
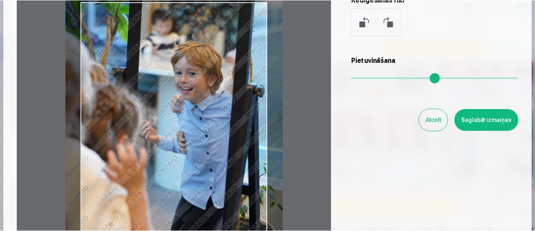
scroll to position [82, 0]
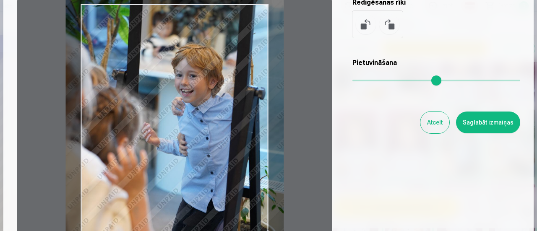
click at [499, 122] on button "Saglabāt izmaiņas" at bounding box center [488, 123] width 64 height 22
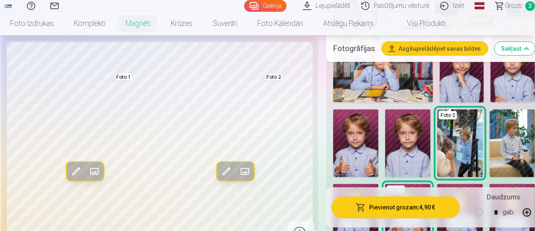
click at [503, 128] on img at bounding box center [512, 144] width 45 height 68
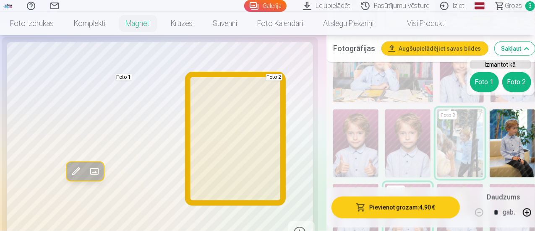
click at [515, 80] on button "Foto 2" at bounding box center [516, 82] width 29 height 20
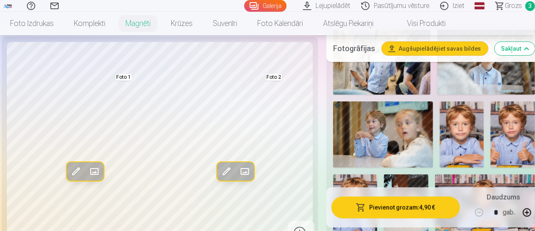
scroll to position [240, 0]
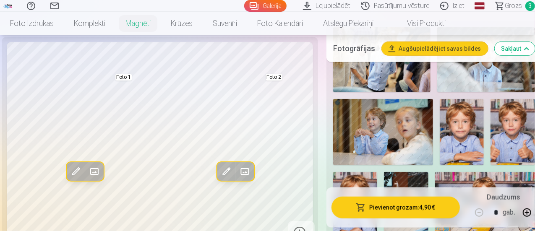
click at [377, 125] on img at bounding box center [383, 132] width 100 height 66
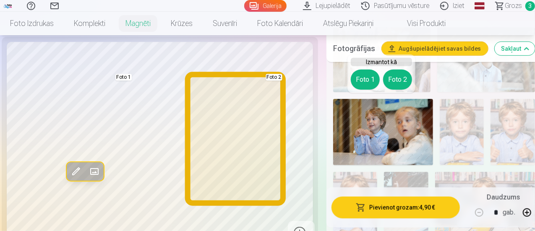
click at [402, 76] on button "Foto 2" at bounding box center [397, 80] width 29 height 20
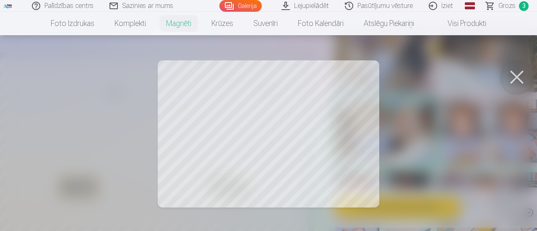
click at [519, 82] on button at bounding box center [517, 77] width 34 height 34
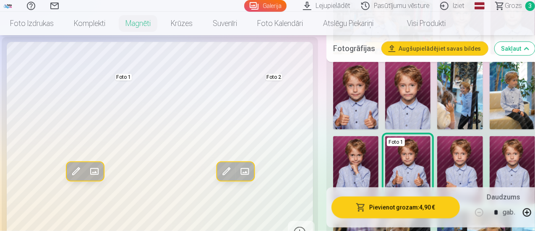
scroll to position [497, 0]
click at [454, 94] on img at bounding box center [459, 95] width 45 height 68
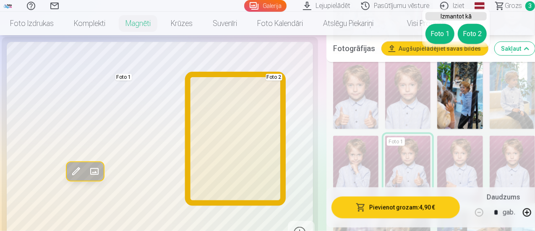
click at [470, 35] on button "Foto 2" at bounding box center [472, 34] width 29 height 20
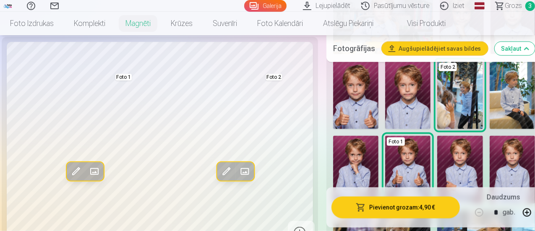
click at [219, 178] on span at bounding box center [225, 171] width 13 height 13
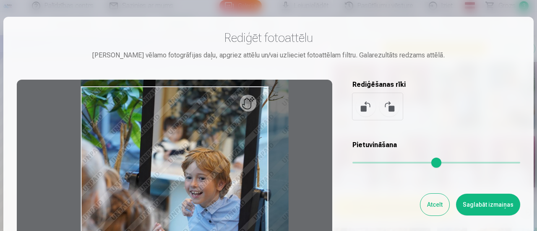
drag, startPoint x: 352, startPoint y: 162, endPoint x: 359, endPoint y: 162, distance: 6.7
click at [359, 162] on input "range" at bounding box center [436, 163] width 168 height 2
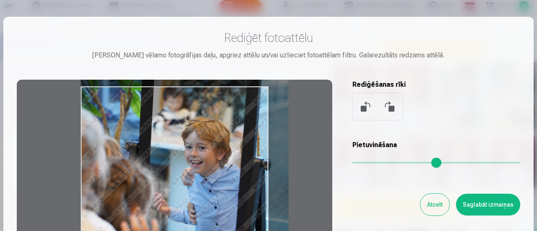
drag, startPoint x: 195, startPoint y: 185, endPoint x: 201, endPoint y: 120, distance: 65.0
click at [201, 120] on div at bounding box center [175, 212] width 316 height 264
type input "****"
click at [490, 206] on button "Saglabāt izmaiņas" at bounding box center [488, 205] width 64 height 22
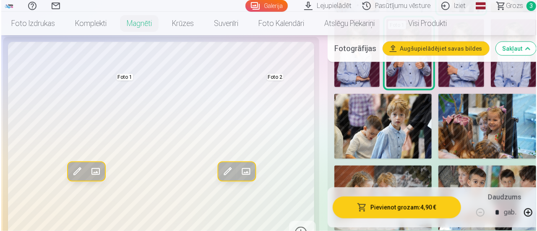
scroll to position [619, 0]
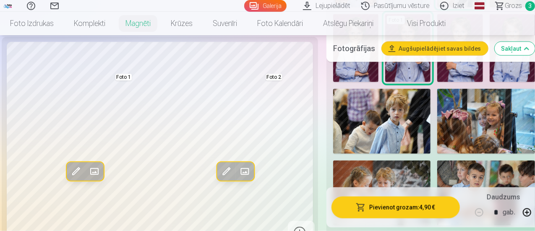
click at [402, 207] on button "Pievienot grozam : 4,90 €" at bounding box center [395, 208] width 128 height 22
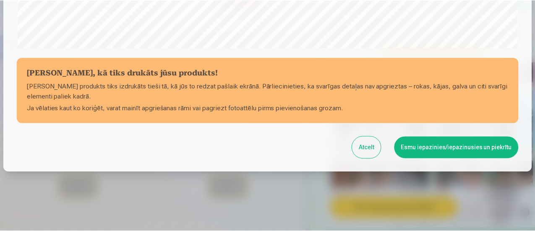
scroll to position [366, 0]
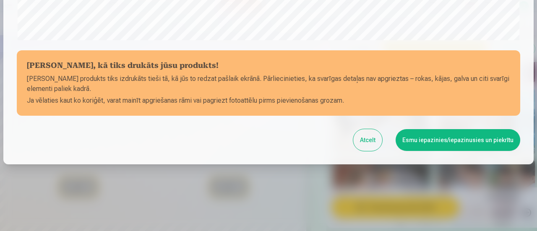
click at [441, 144] on button "Esmu iepazinies/iepazinusies un piekrītu" at bounding box center [458, 140] width 125 height 22
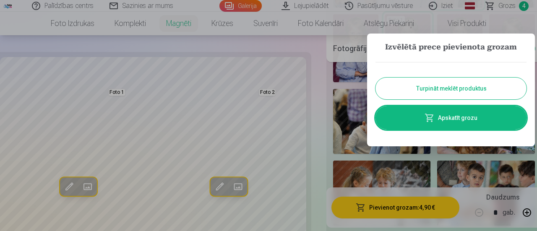
click at [438, 93] on button "Turpināt meklēt produktus" at bounding box center [451, 89] width 151 height 22
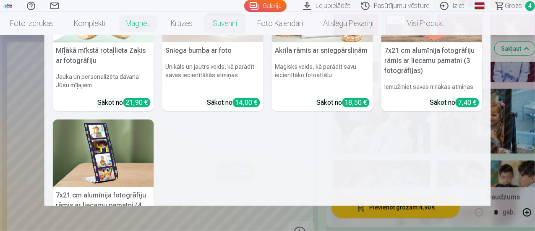
scroll to position [218, 0]
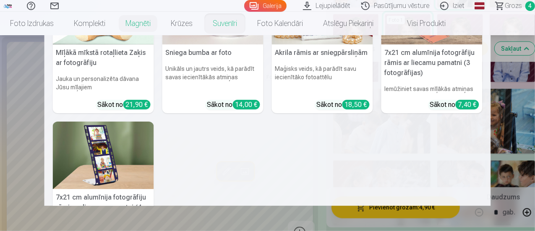
click at [116, 132] on img at bounding box center [103, 156] width 101 height 68
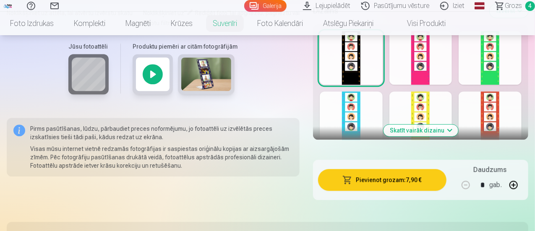
scroll to position [1136, 0]
click at [446, 125] on button "Skatīt vairāk dizainu" at bounding box center [421, 131] width 75 height 12
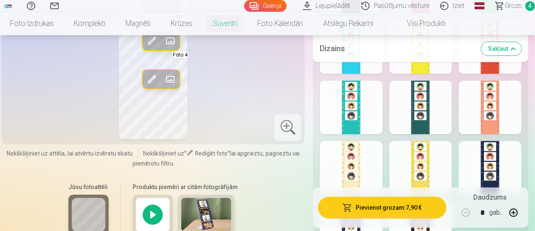
scroll to position [1209, 0]
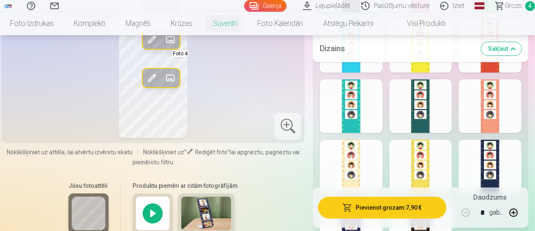
click at [374, 101] on div at bounding box center [351, 106] width 63 height 54
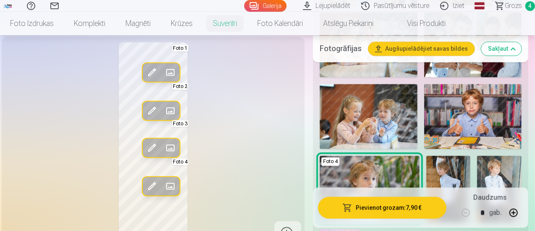
scroll to position [814, 0]
click at [407, 116] on img at bounding box center [369, 116] width 98 height 65
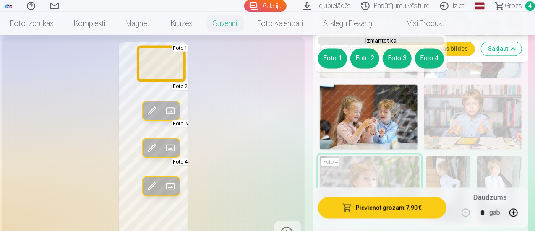
click at [326, 52] on button "Foto 1" at bounding box center [332, 58] width 29 height 20
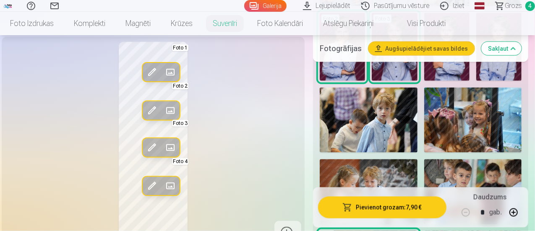
scroll to position [661, 0]
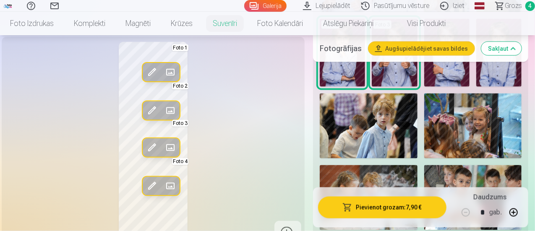
click at [485, 129] on img at bounding box center [473, 126] width 98 height 65
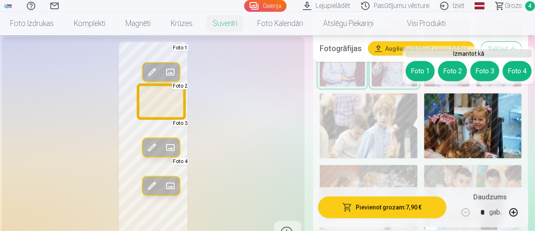
click at [452, 69] on button "Foto 2" at bounding box center [452, 71] width 29 height 20
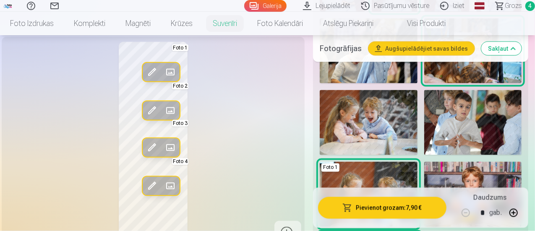
scroll to position [737, 0]
click at [371, 114] on img at bounding box center [369, 122] width 98 height 65
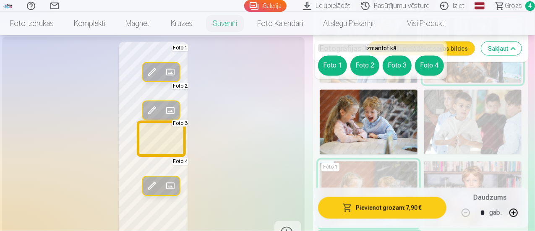
click at [399, 60] on button "Foto 3" at bounding box center [397, 66] width 29 height 20
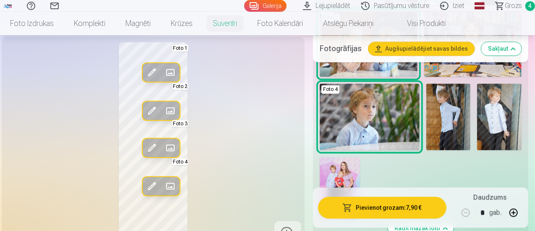
scroll to position [891, 0]
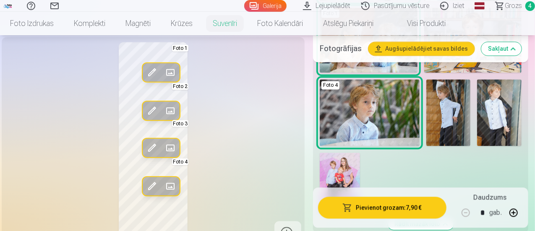
click at [354, 162] on img at bounding box center [340, 183] width 40 height 60
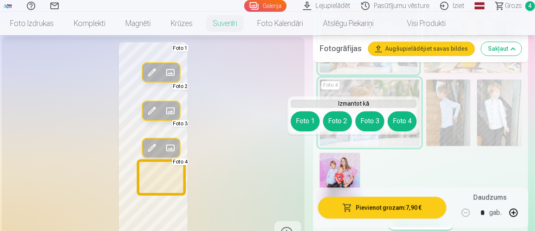
click at [407, 122] on button "Foto 4" at bounding box center [402, 121] width 29 height 20
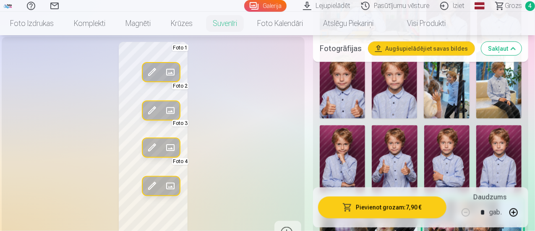
scroll to position [554, 0]
click at [404, 155] on img at bounding box center [394, 160] width 45 height 68
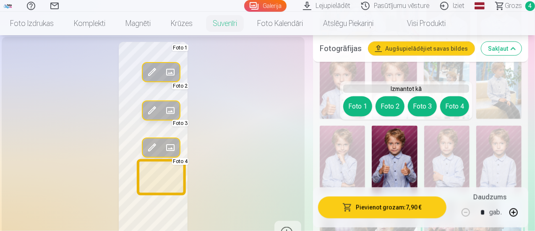
click at [449, 106] on button "Foto 4" at bounding box center [454, 107] width 29 height 20
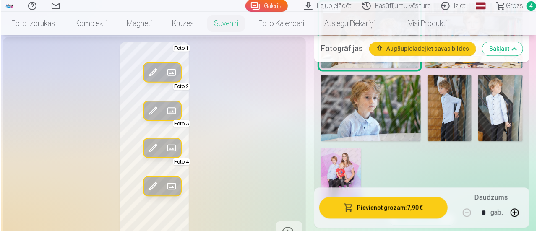
scroll to position [896, 0]
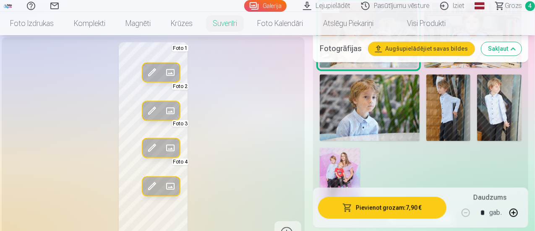
drag, startPoint x: 407, startPoint y: 97, endPoint x: 385, endPoint y: 88, distance: 24.2
click at [385, 88] on img at bounding box center [370, 107] width 100 height 66
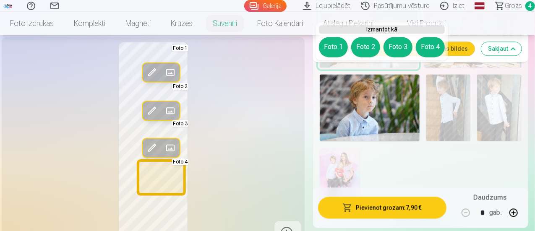
click at [424, 47] on button "Foto 4" at bounding box center [430, 47] width 29 height 20
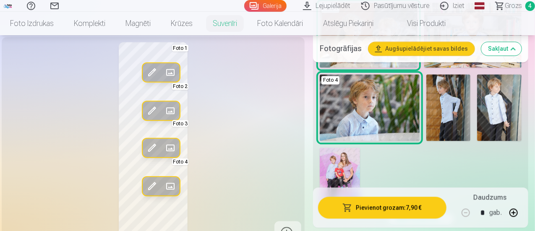
drag, startPoint x: 356, startPoint y: 155, endPoint x: 344, endPoint y: 149, distance: 13.2
click at [344, 149] on img at bounding box center [340, 178] width 40 height 60
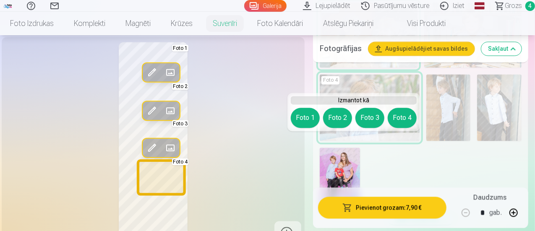
click at [397, 117] on button "Foto 4" at bounding box center [402, 118] width 29 height 20
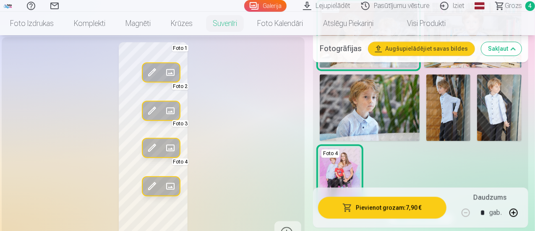
click at [145, 117] on span at bounding box center [151, 110] width 13 height 13
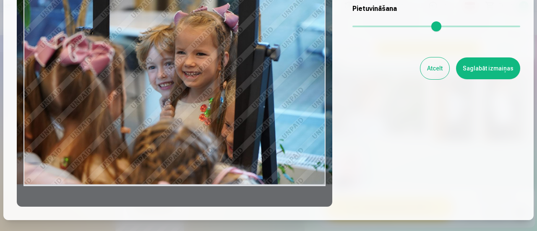
scroll to position [138, 0]
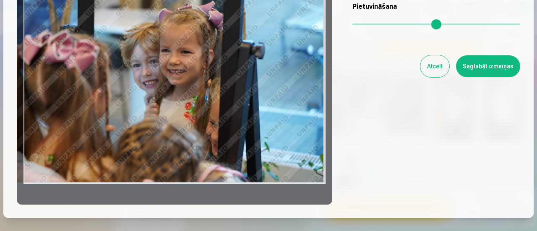
drag, startPoint x: 174, startPoint y: 135, endPoint x: 148, endPoint y: 133, distance: 26.1
click at [148, 133] on div at bounding box center [175, 73] width 316 height 264
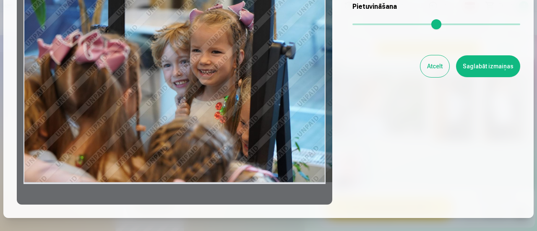
drag, startPoint x: 148, startPoint y: 133, endPoint x: 201, endPoint y: 136, distance: 53.8
click at [201, 136] on div at bounding box center [175, 73] width 316 height 264
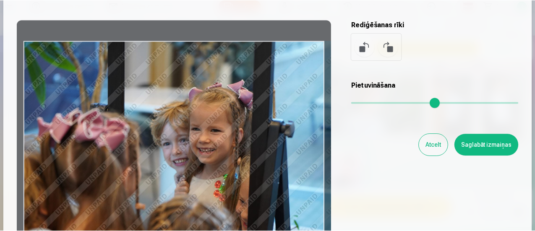
scroll to position [60, 0]
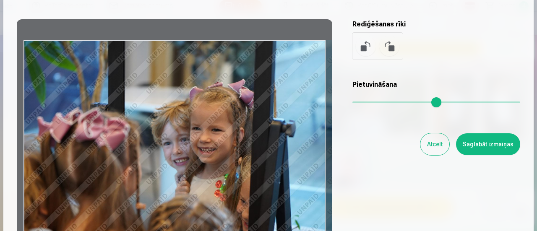
click at [500, 146] on button "Saglabāt izmaiņas" at bounding box center [488, 144] width 64 height 22
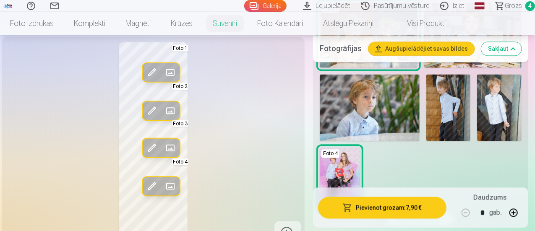
click at [145, 154] on span at bounding box center [151, 147] width 13 height 13
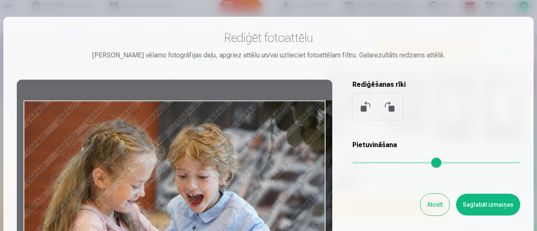
drag, startPoint x: 185, startPoint y: 179, endPoint x: 238, endPoint y: 187, distance: 53.5
click at [238, 187] on div at bounding box center [175, 212] width 316 height 264
click at [487, 205] on button "Saglabāt izmaiņas" at bounding box center [488, 205] width 64 height 22
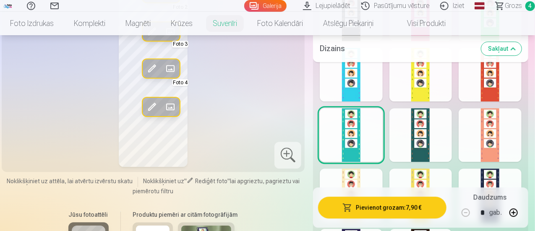
scroll to position [1181, 0]
click at [429, 141] on div at bounding box center [420, 135] width 63 height 54
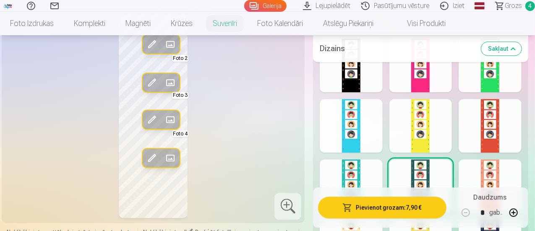
scroll to position [1130, 0]
click at [358, 123] on div at bounding box center [351, 126] width 63 height 54
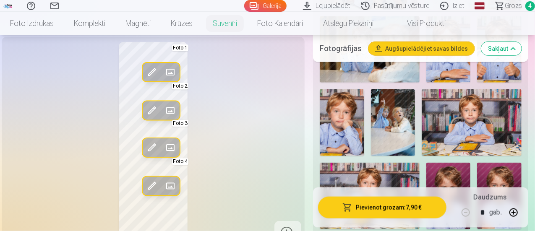
scroll to position [315, 0]
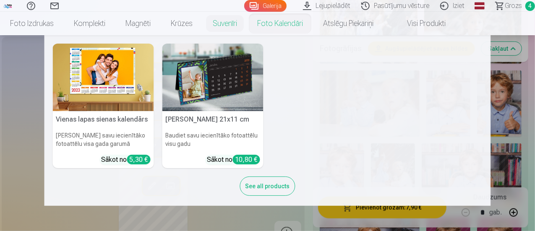
click at [118, 83] on img at bounding box center [103, 78] width 101 height 68
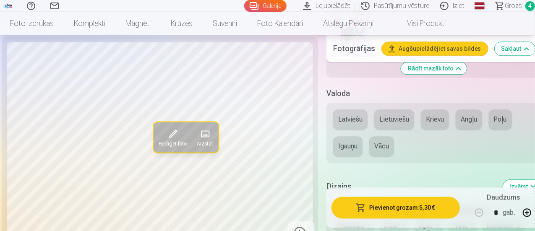
scroll to position [1031, 0]
click at [355, 110] on button "Latviešu" at bounding box center [350, 120] width 34 height 20
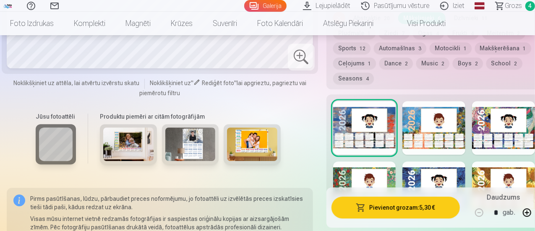
scroll to position [1235, 0]
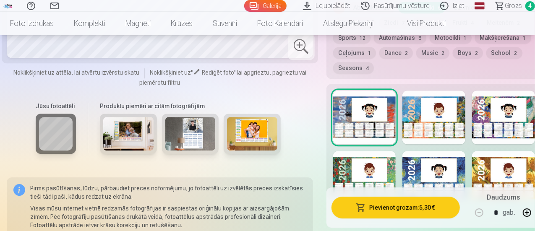
click at [489, 103] on div at bounding box center [503, 118] width 63 height 54
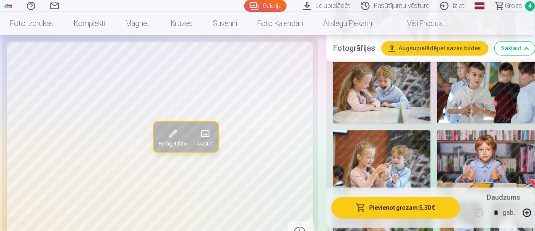
scroll to position [753, 0]
click at [395, 158] on img at bounding box center [382, 162] width 98 height 65
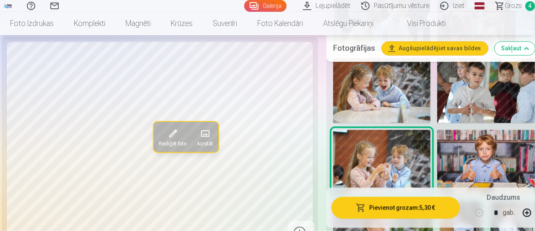
click at [388, 73] on img at bounding box center [382, 90] width 98 height 65
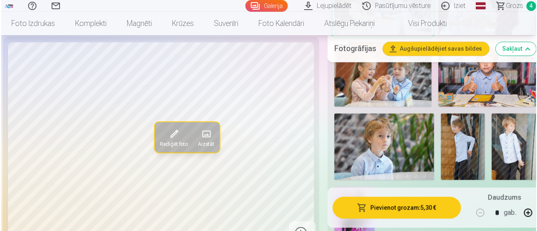
scroll to position [832, 0]
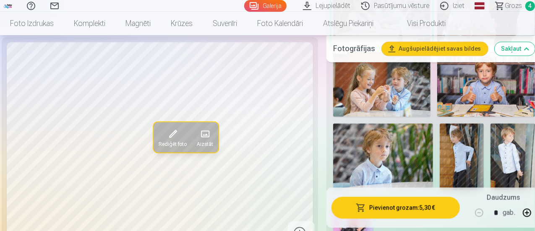
click at [166, 141] on span at bounding box center [172, 133] width 13 height 13
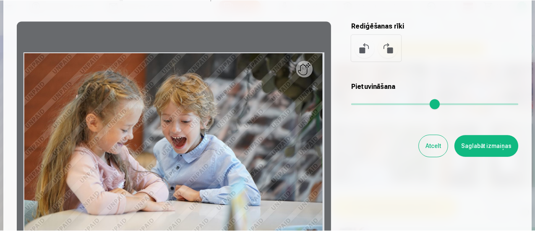
scroll to position [59, 0]
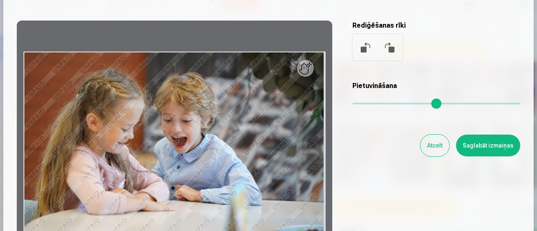
click at [428, 146] on button "Atcelt" at bounding box center [434, 146] width 29 height 22
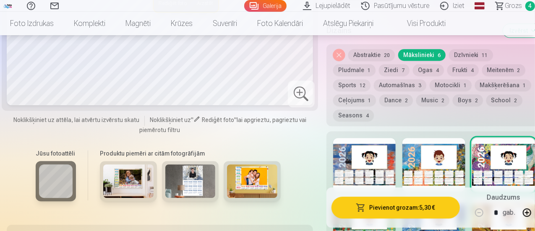
scroll to position [1188, 0]
click at [505, 5] on span "Grozs" at bounding box center [513, 6] width 17 height 10
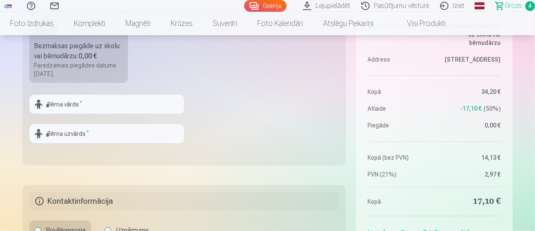
scroll to position [272, 0]
click at [138, 104] on input "text" at bounding box center [106, 105] width 155 height 19
type input "*"
type input "*******"
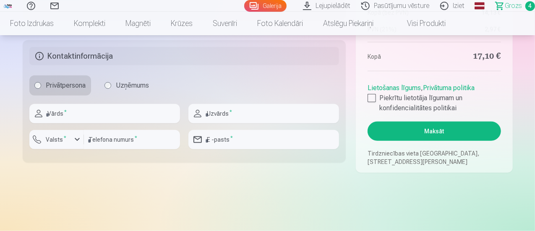
scroll to position [419, 0]
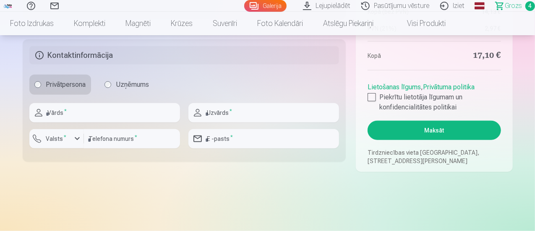
type input "*********"
click at [102, 120] on input "text" at bounding box center [104, 112] width 151 height 19
type input "*****"
click at [228, 117] on input "text" at bounding box center [263, 112] width 151 height 19
type input "*********"
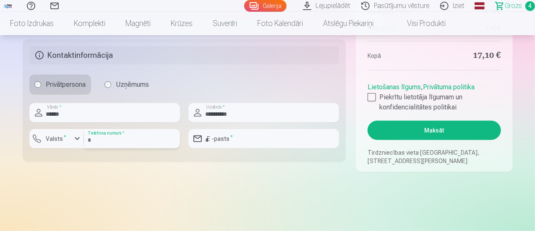
click at [152, 143] on input "number" at bounding box center [132, 138] width 96 height 19
type input "********"
click at [230, 140] on input "email" at bounding box center [263, 138] width 151 height 19
type input "**********"
click at [376, 95] on label "Piekrītu lietotāja līgumam un konfidencialitātes politikai" at bounding box center [434, 102] width 133 height 20
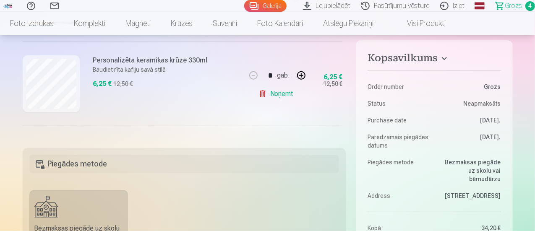
scroll to position [277, 0]
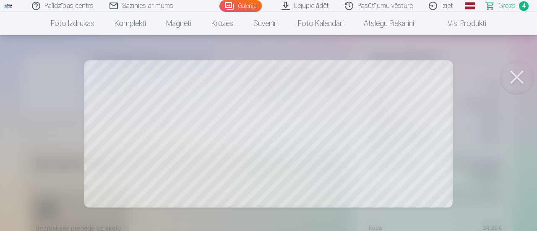
click at [517, 76] on button at bounding box center [517, 77] width 34 height 34
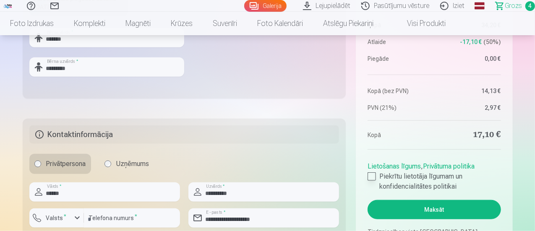
scroll to position [340, 0]
click at [438, 208] on button "Maksāt" at bounding box center [434, 209] width 133 height 19
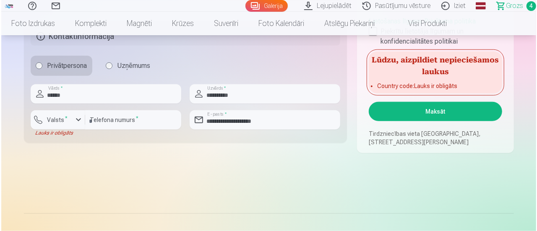
scroll to position [438, 0]
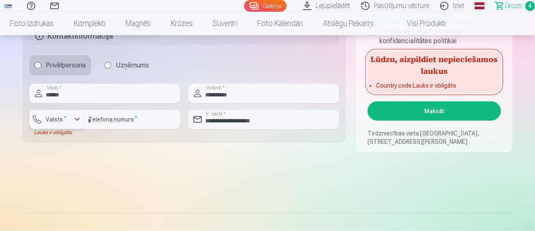
click at [71, 121] on button "Valsts *" at bounding box center [56, 119] width 55 height 19
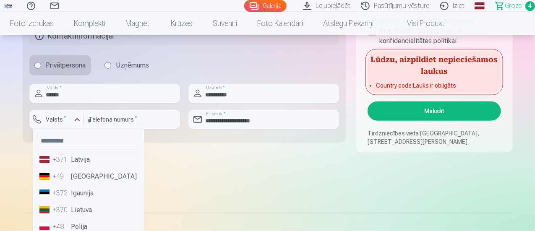
click at [83, 158] on li "+371 Latvija" at bounding box center [88, 159] width 104 height 17
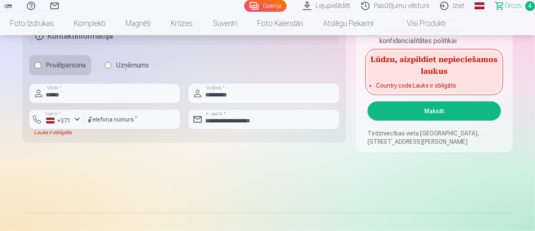
click at [448, 115] on button "Maksāt" at bounding box center [434, 111] width 133 height 19
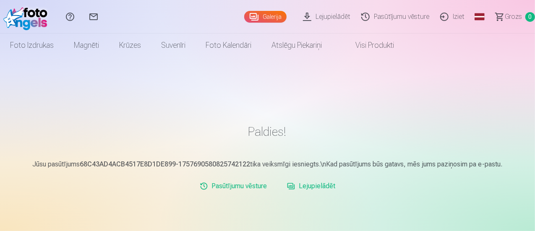
click at [381, 17] on link "Pasūtījumu vēsture" at bounding box center [396, 17] width 79 height 34
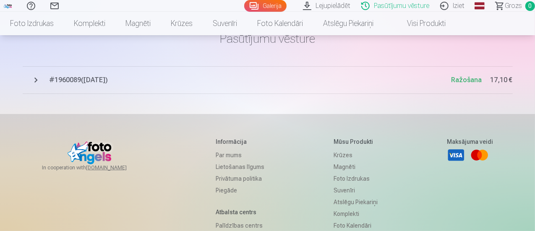
scroll to position [47, 0]
click at [97, 78] on span "# 1960089 ( [DATE] )" at bounding box center [251, 79] width 402 height 10
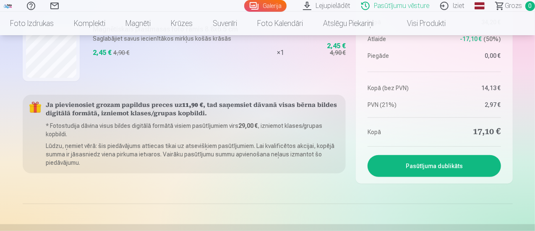
scroll to position [404, 0]
click at [416, 177] on button "Pasūtījuma dublikāts" at bounding box center [434, 167] width 133 height 22
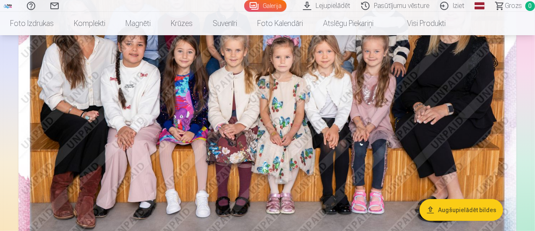
scroll to position [167, 0]
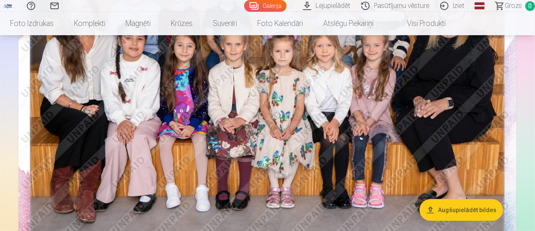
click at [392, 9] on link "Pasūtījumu vēsture" at bounding box center [396, 6] width 79 height 12
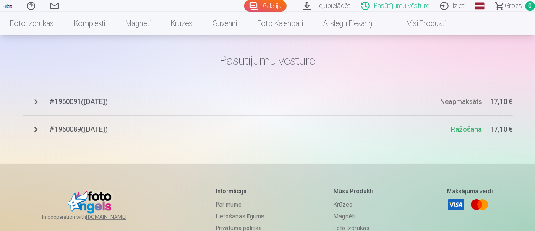
scroll to position [27, 0]
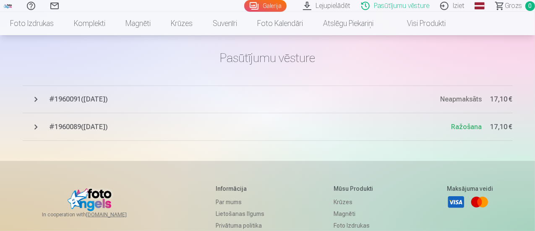
click at [107, 130] on span "# 1960089 ( 12.09.2025 )" at bounding box center [251, 127] width 402 height 10
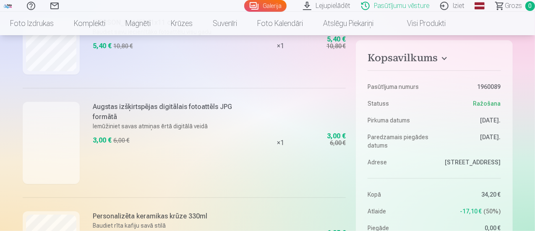
scroll to position [215, 0]
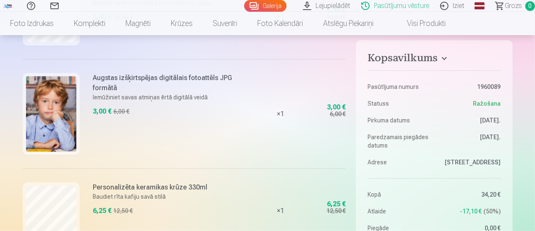
click at [167, 73] on h6 "Augstas izšķirtspējas digitālais fotoattēls JPG formātā" at bounding box center [168, 83] width 151 height 20
click at [67, 111] on img at bounding box center [51, 114] width 50 height 76
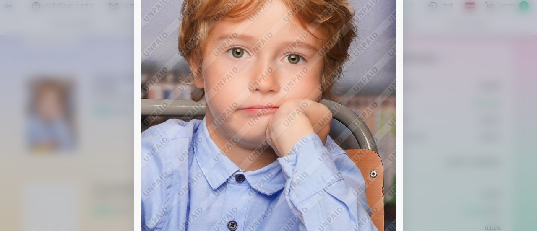
click at [459, 74] on div at bounding box center [268, 115] width 537 height 231
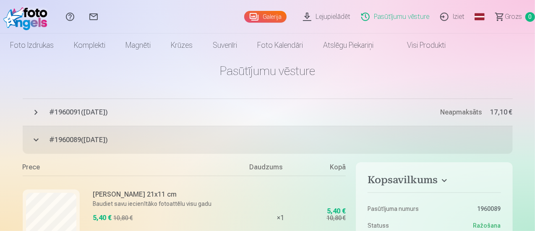
scroll to position [0, 0]
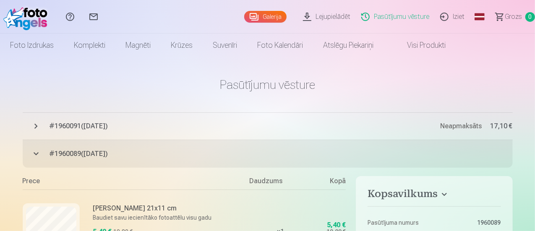
click at [306, 18] on link "Lejupielādēt" at bounding box center [328, 17] width 58 height 34
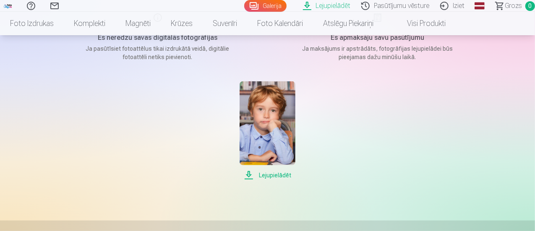
scroll to position [132, 0]
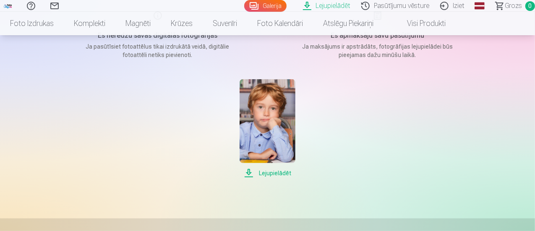
click at [277, 175] on span "Lejupielādēt" at bounding box center [268, 173] width 56 height 10
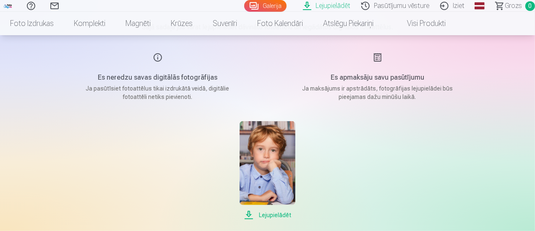
scroll to position [0, 0]
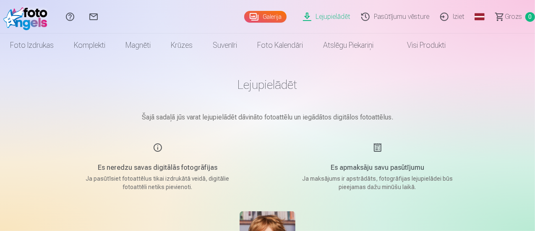
click at [379, 146] on div "Es apmaksāju savu pasūtījumu Ja maksājums ir apstrādāts, fotogrāfijas lejupielā…" at bounding box center [378, 167] width 200 height 49
drag, startPoint x: 352, startPoint y: 176, endPoint x: 398, endPoint y: 188, distance: 46.8
click at [398, 188] on p "Ja maksājums ir apstrādāts, fotogrāfijas lejupielādei būs pieejamas dažu minūšu…" at bounding box center [377, 183] width 159 height 17
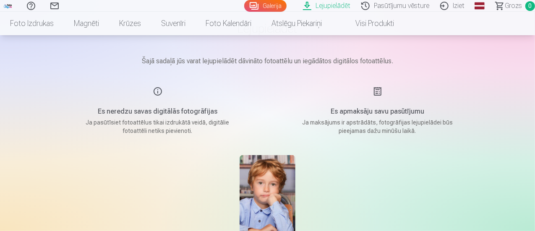
scroll to position [55, 0]
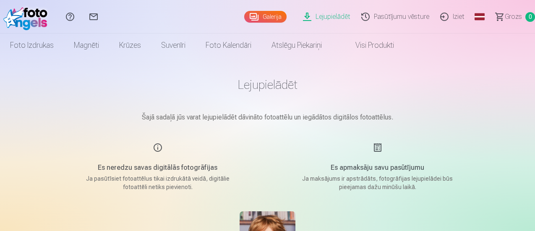
scroll to position [55, 0]
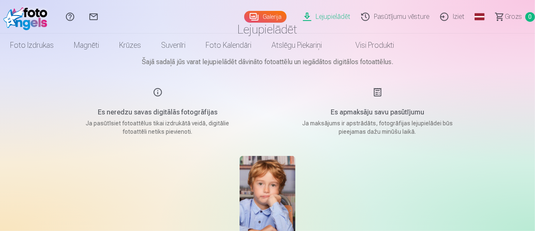
drag, startPoint x: 312, startPoint y: 16, endPoint x: 99, endPoint y: 42, distance: 214.4
click at [64, 42] on link "Foto izdrukas" at bounding box center [32, 45] width 64 height 23
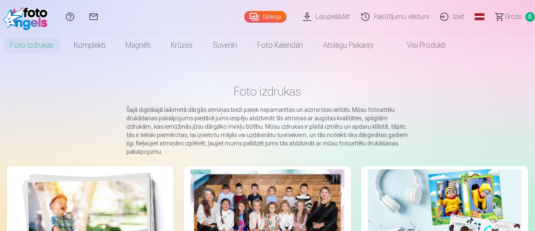
click at [328, 16] on link "Lejupielādēt" at bounding box center [328, 17] width 58 height 34
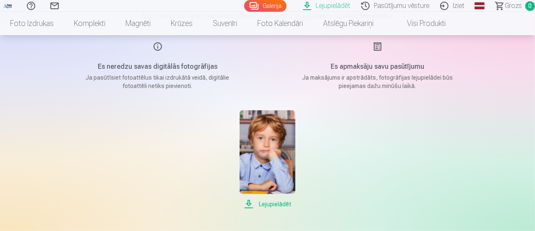
scroll to position [100, 0]
click at [375, 52] on div "Es apmaksāju savu pasūtījumu Ja maksājums ir apstrādāts, fotogrāfijas lejupielā…" at bounding box center [378, 66] width 200 height 49
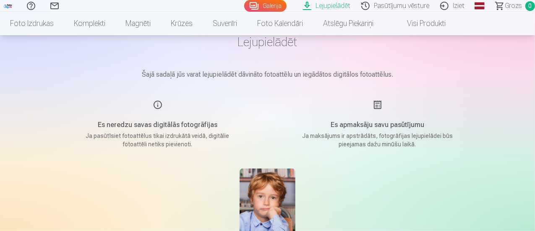
scroll to position [0, 0]
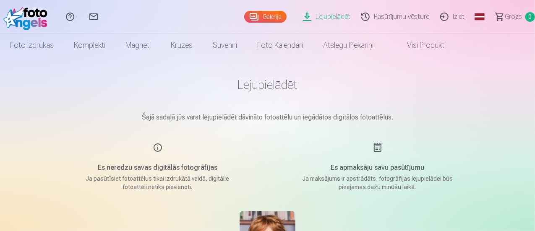
click at [441, 10] on link "Iziet" at bounding box center [453, 17] width 35 height 34
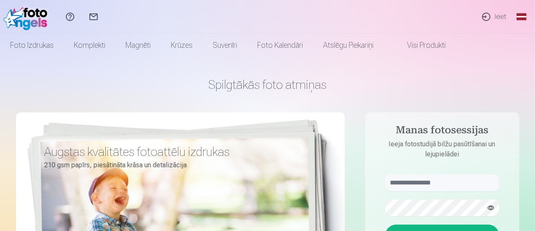
click at [496, 13] on link "Ieiet" at bounding box center [494, 17] width 39 height 34
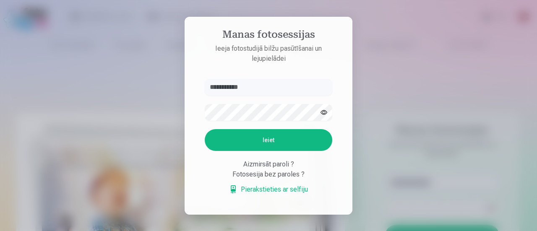
type input "**********"
click at [269, 145] on button "Ieiet" at bounding box center [269, 140] width 128 height 22
